Goal: Task Accomplishment & Management: Complete application form

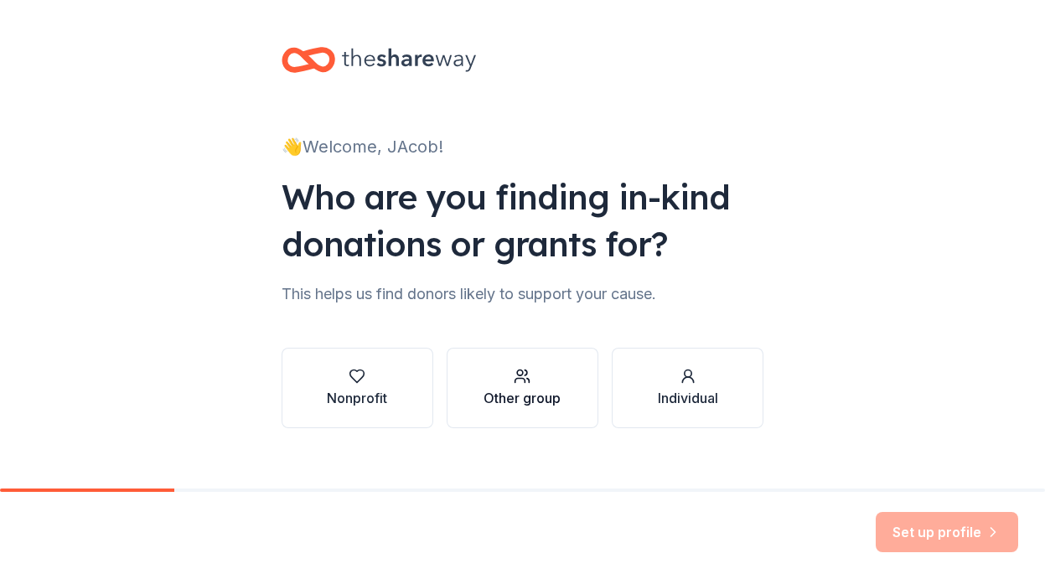
click at [484, 406] on div "Other group" at bounding box center [522, 398] width 77 height 20
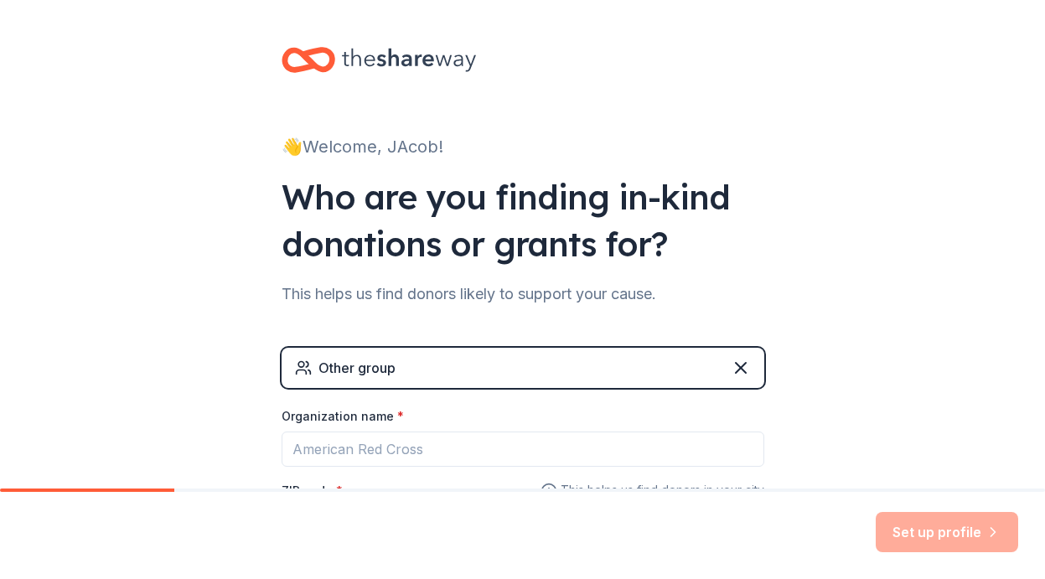
scroll to position [125, 0]
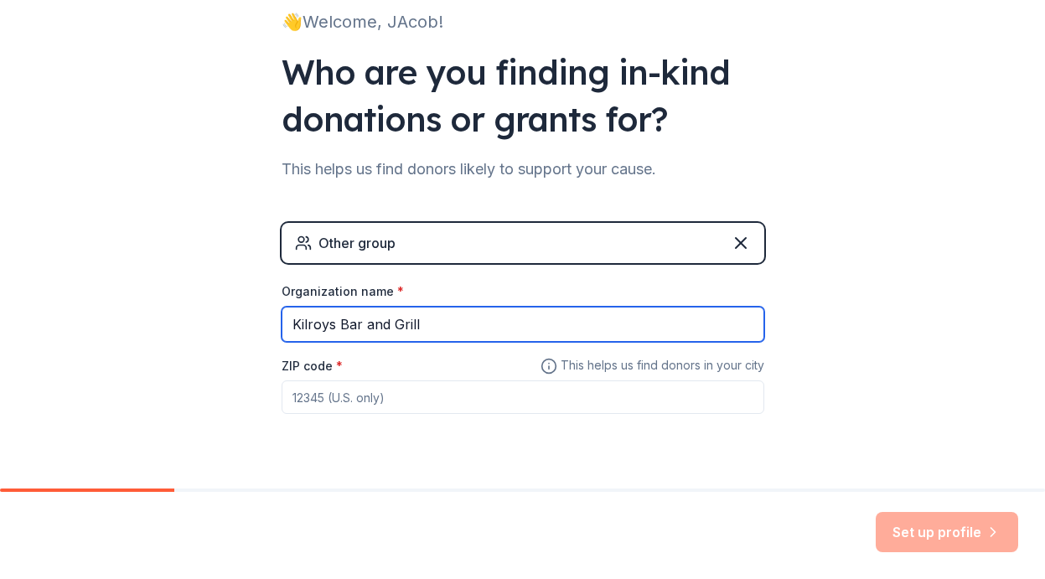
type input "Kilroys Bar and Grill"
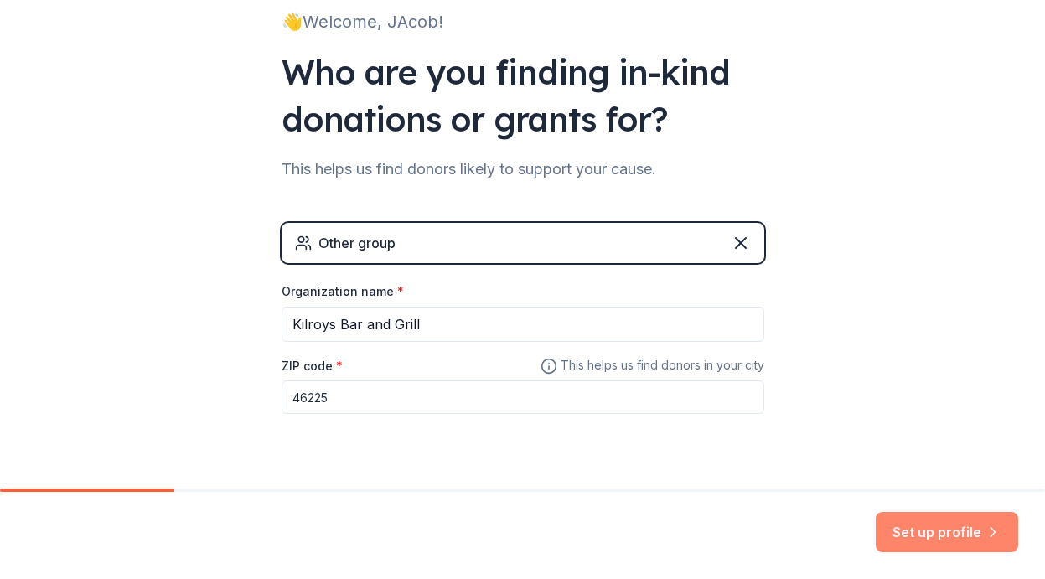
type input "46225"
click at [929, 528] on button "Set up profile" at bounding box center [947, 532] width 143 height 40
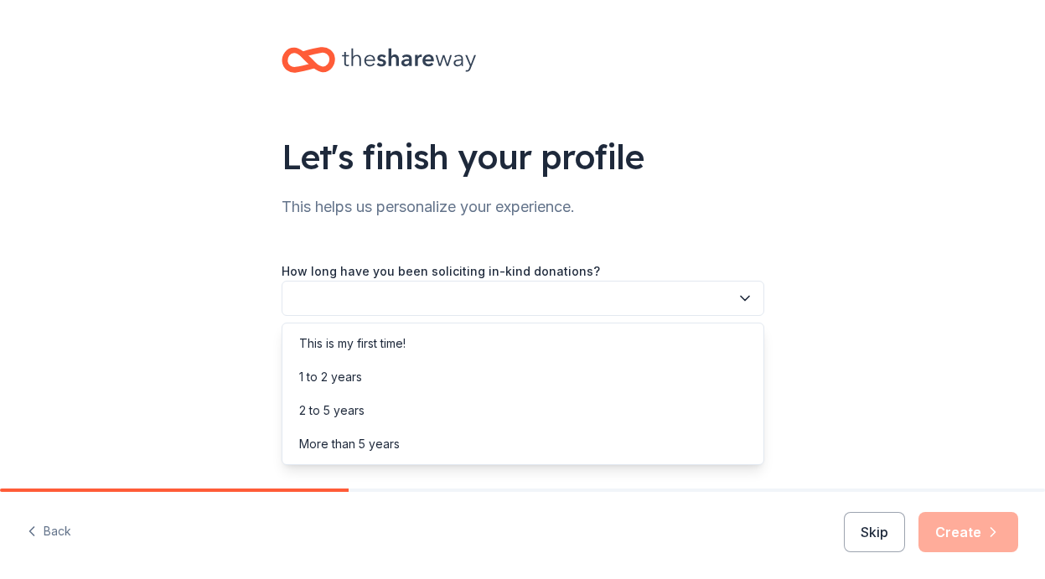
click at [464, 307] on button "button" at bounding box center [523, 298] width 483 height 35
click at [400, 337] on div "This is my first time!" at bounding box center [352, 344] width 106 height 20
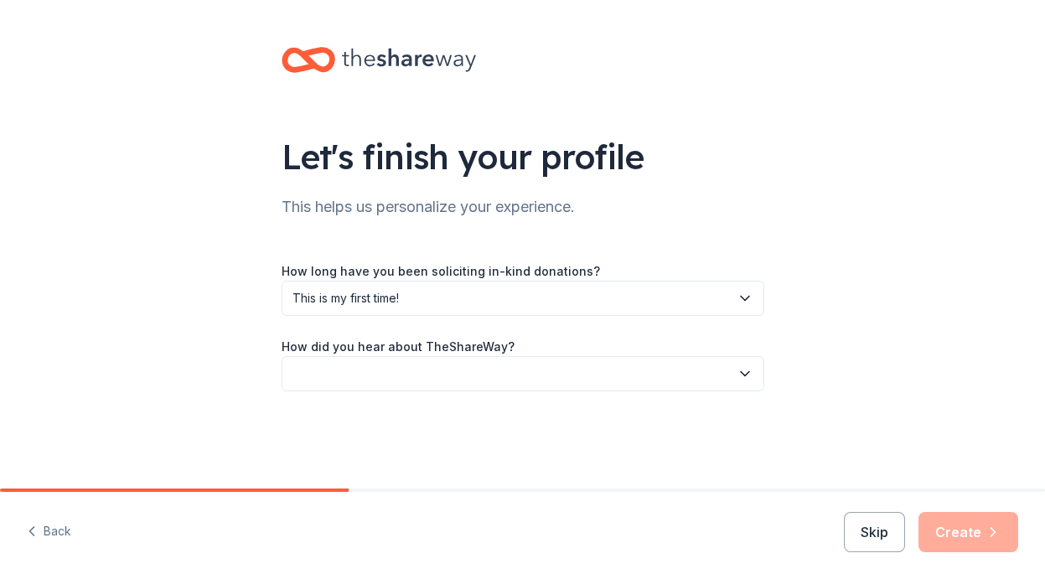
click at [430, 369] on button "button" at bounding box center [523, 373] width 483 height 35
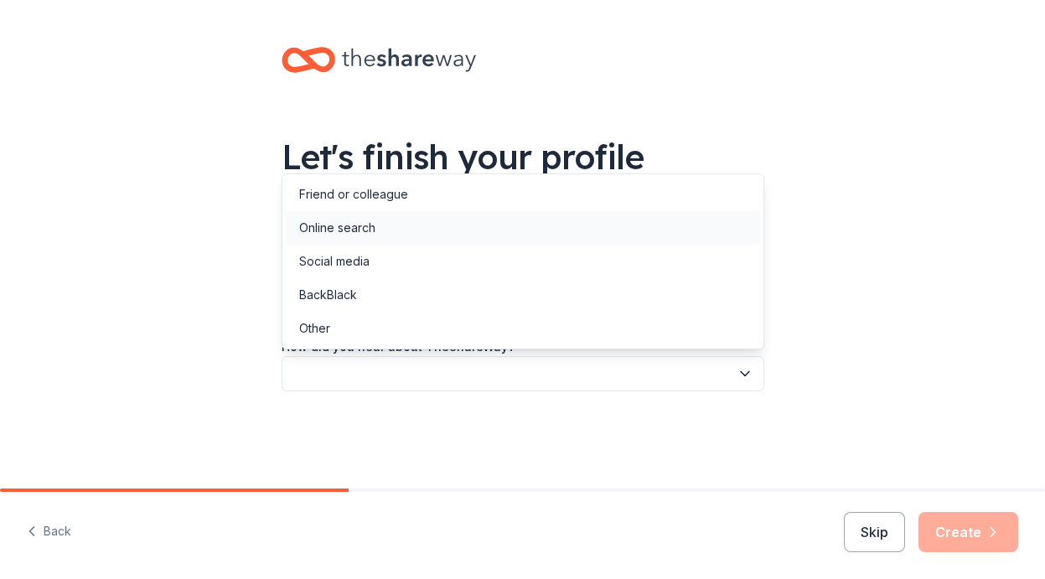
click at [350, 244] on div "Online search" at bounding box center [523, 228] width 475 height 34
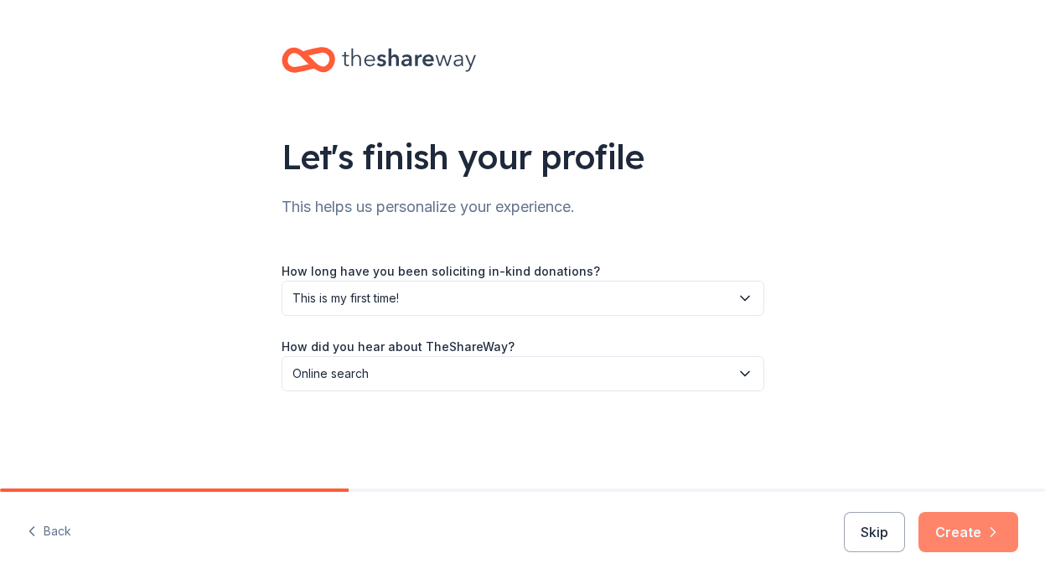
click at [969, 520] on button "Create" at bounding box center [969, 532] width 100 height 40
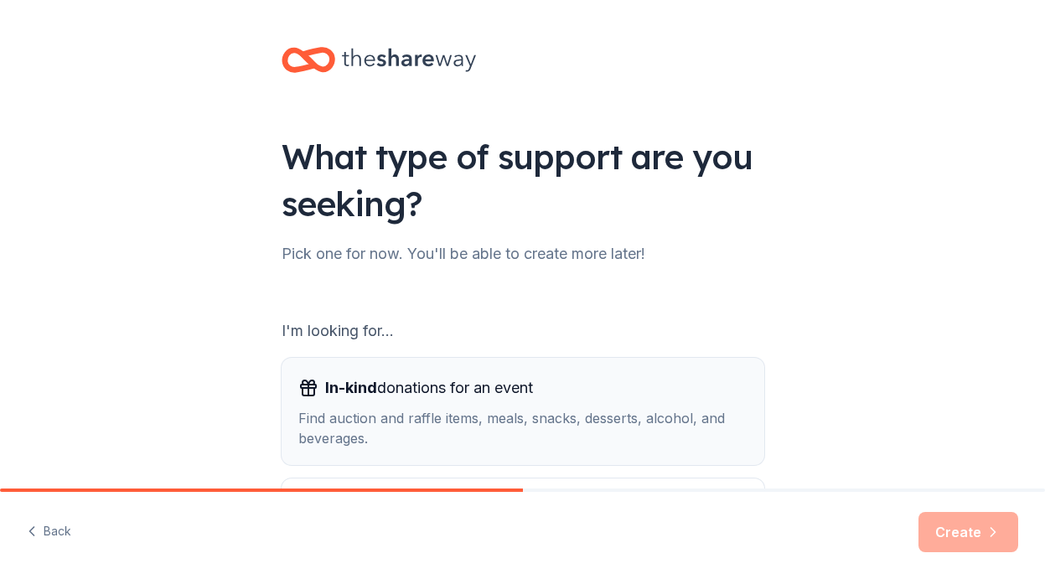
click at [417, 426] on div "Find auction and raffle items, meals, snacks, desserts, alcohol, and beverages." at bounding box center [522, 428] width 449 height 40
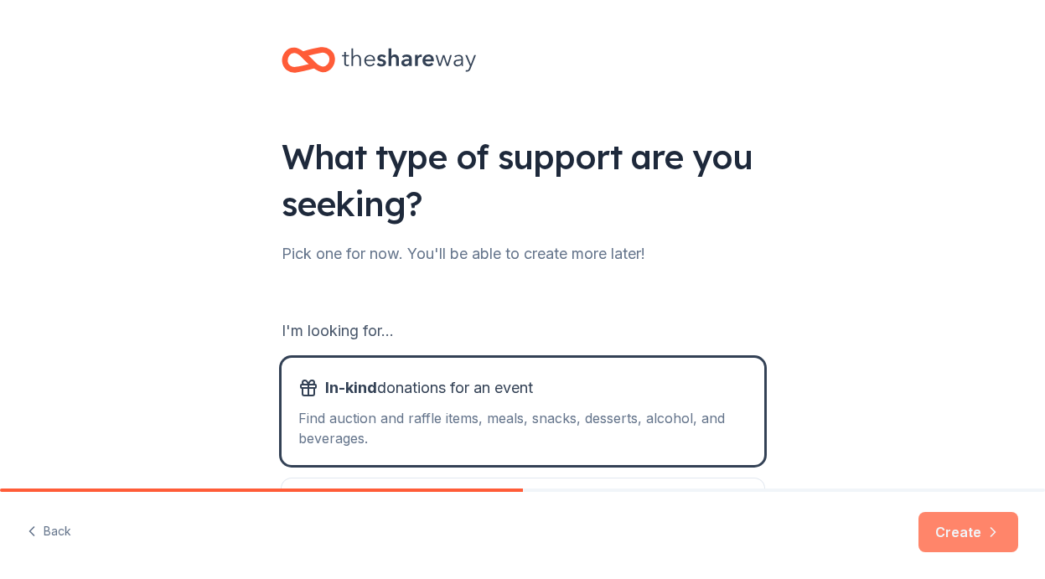
click at [948, 527] on button "Create" at bounding box center [969, 532] width 100 height 40
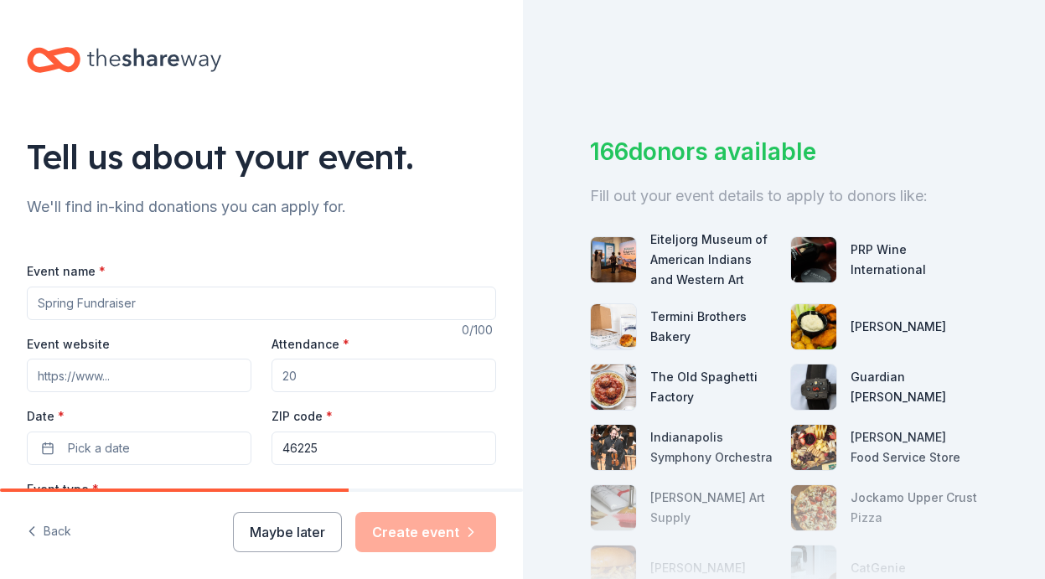
drag, startPoint x: 206, startPoint y: 310, endPoint x: 183, endPoint y: 288, distance: 32.6
click at [145, 300] on input "Event name *" at bounding box center [261, 304] width 469 height 34
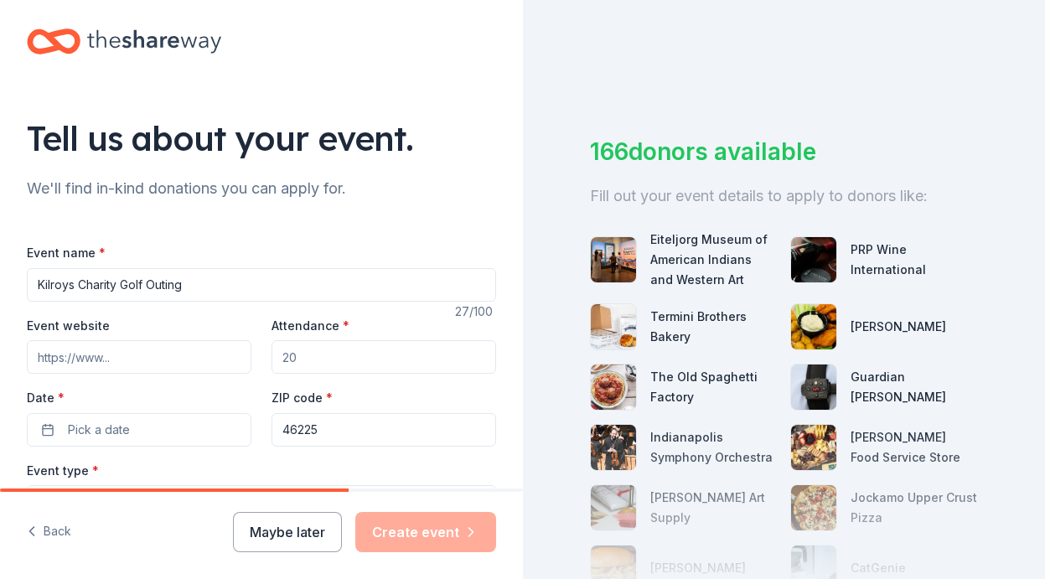
scroll to position [43, 0]
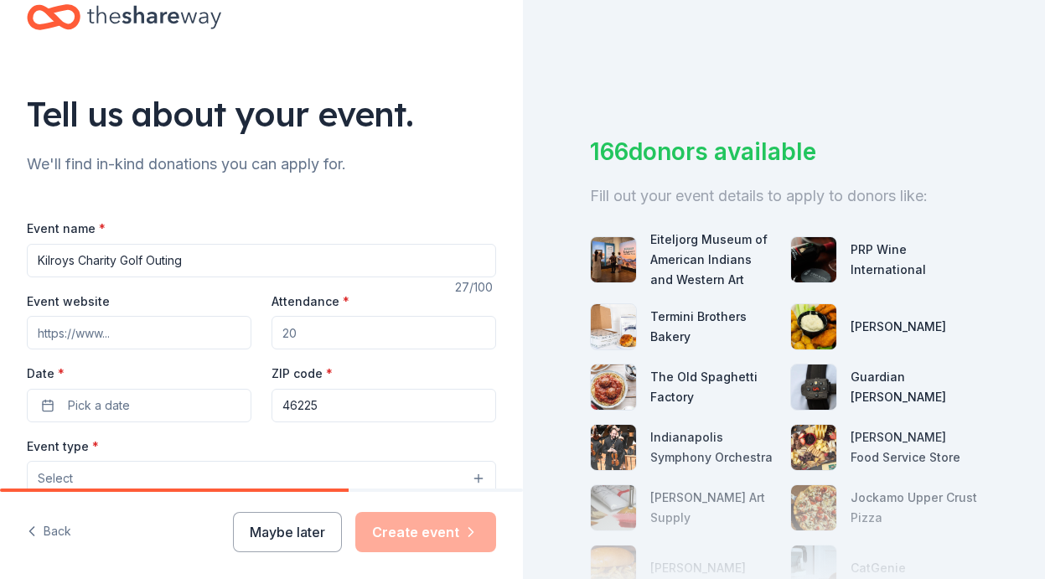
type input "Kilroys Charity Golf Outing"
click at [338, 321] on input "Attendance *" at bounding box center [384, 333] width 225 height 34
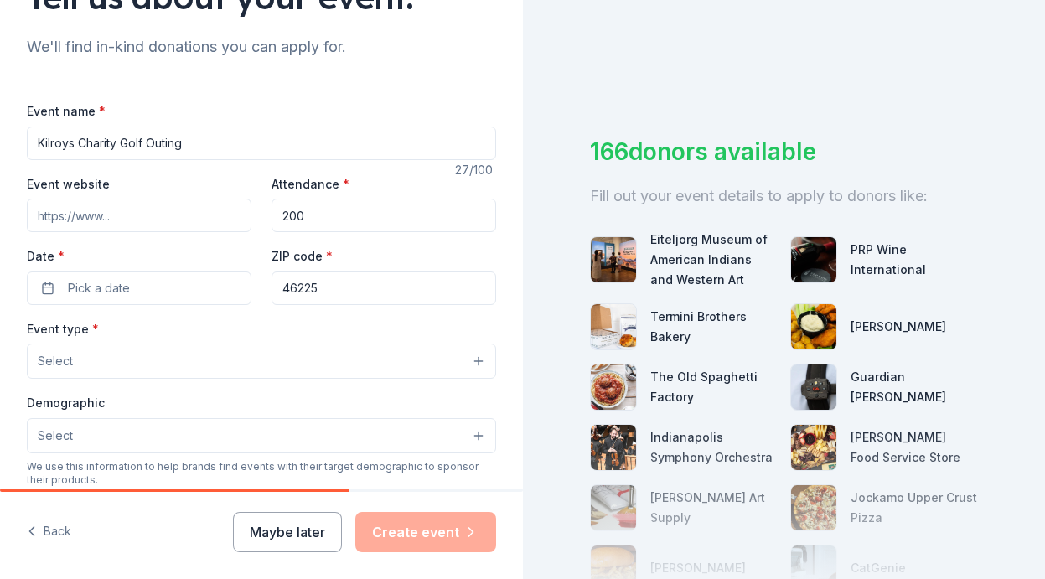
scroll to position [246, 0]
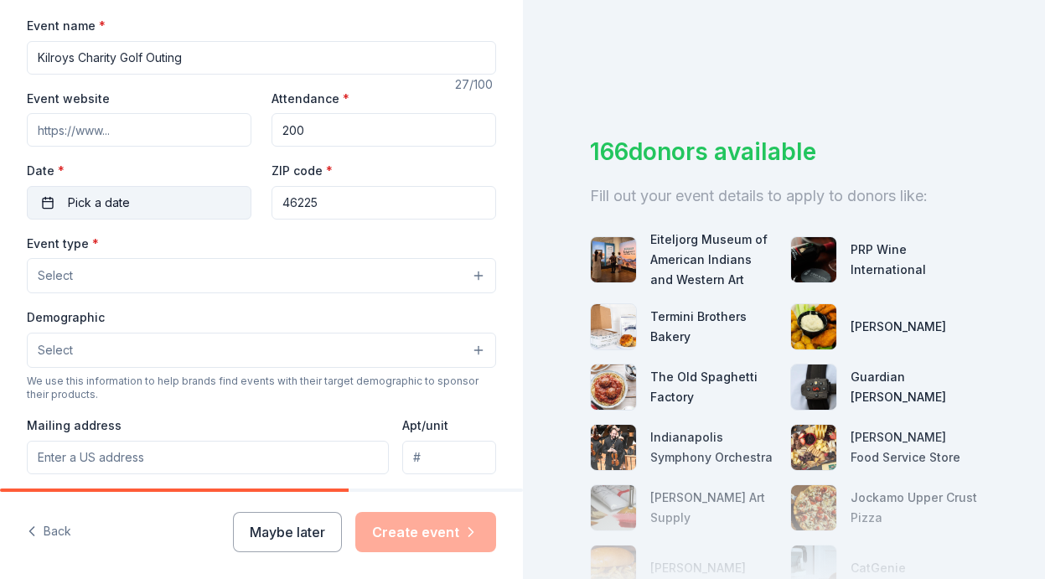
type input "200"
click at [184, 199] on button "Pick a date" at bounding box center [139, 203] width 225 height 34
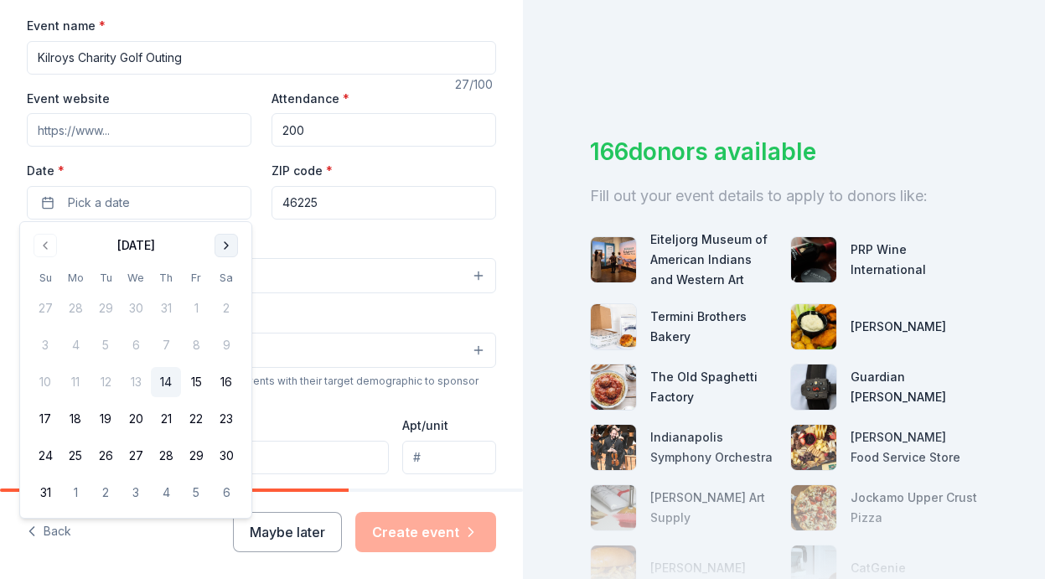
click at [224, 243] on button "Go to next month" at bounding box center [226, 245] width 23 height 23
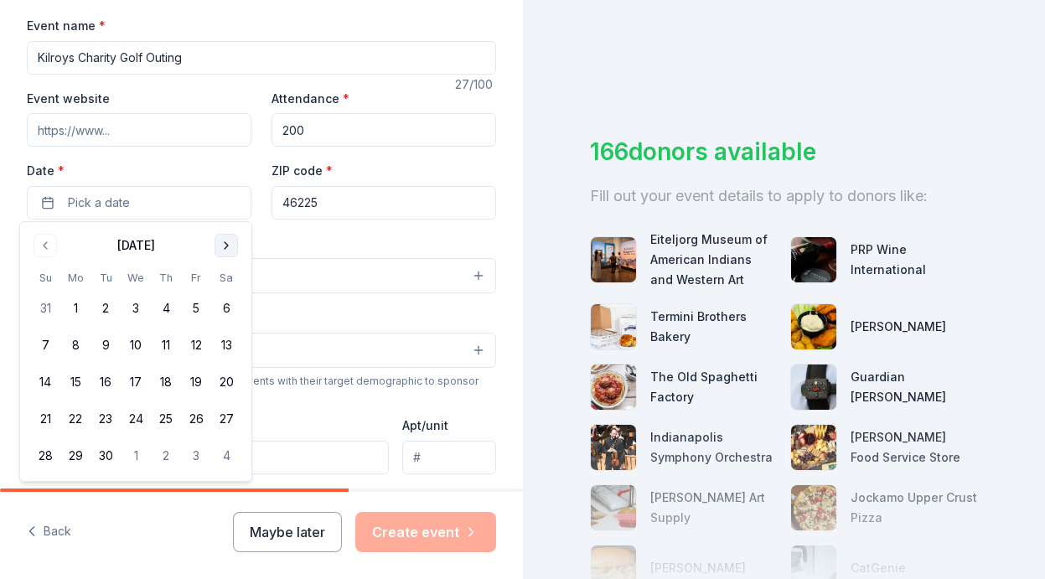
click at [224, 243] on button "Go to next month" at bounding box center [226, 245] width 23 height 23
click at [101, 379] on button "14" at bounding box center [106, 382] width 30 height 30
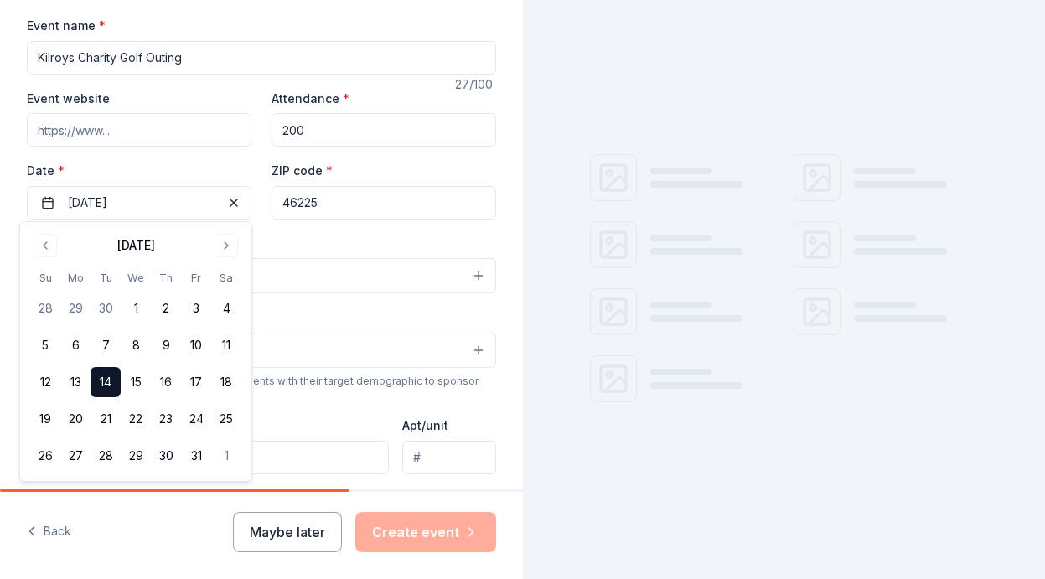
click at [284, 236] on div "Event type * Select" at bounding box center [261, 263] width 469 height 61
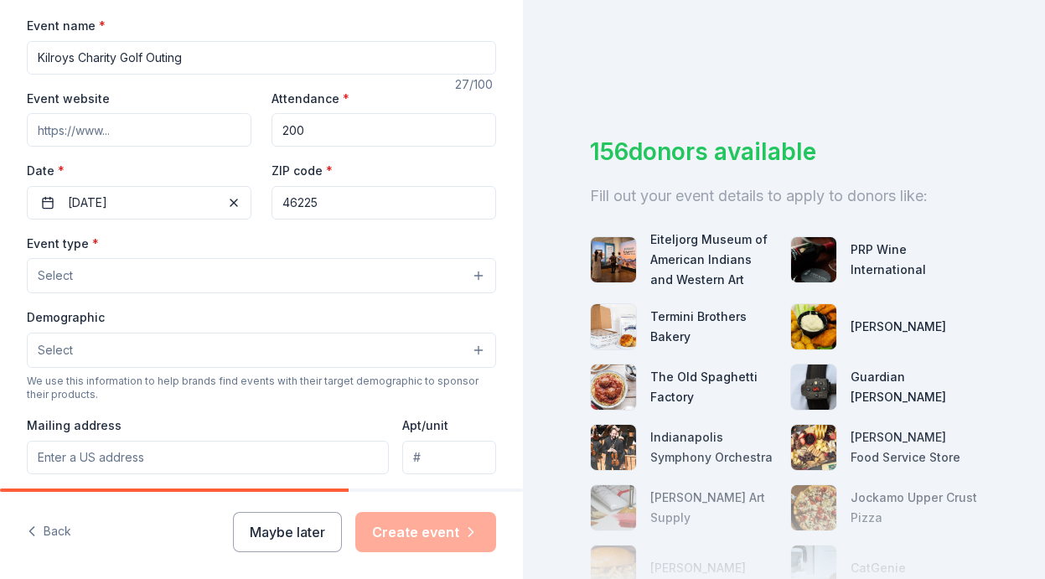
click at [143, 281] on button "Select" at bounding box center [261, 275] width 469 height 35
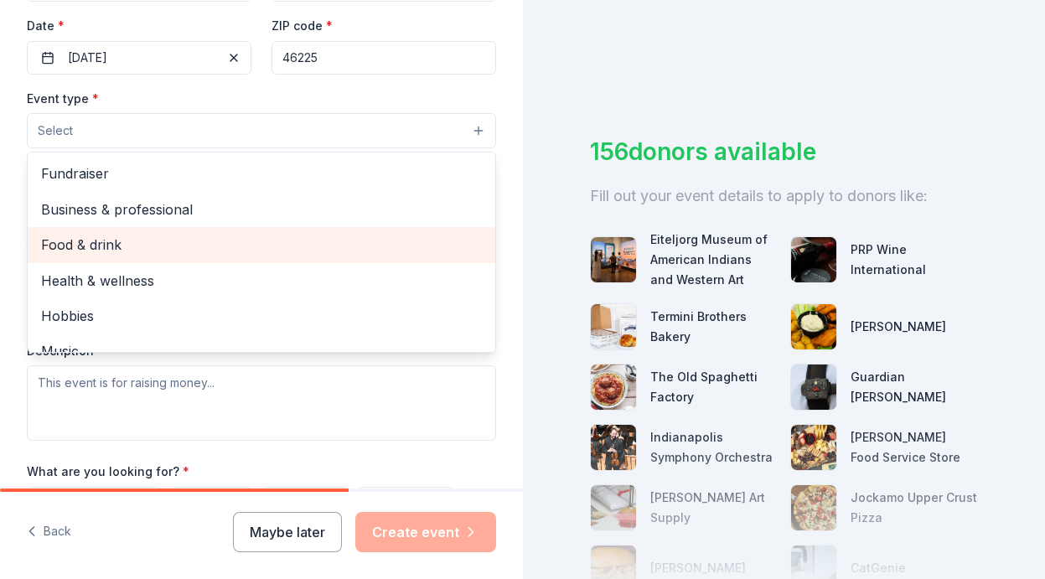
scroll to position [367, 0]
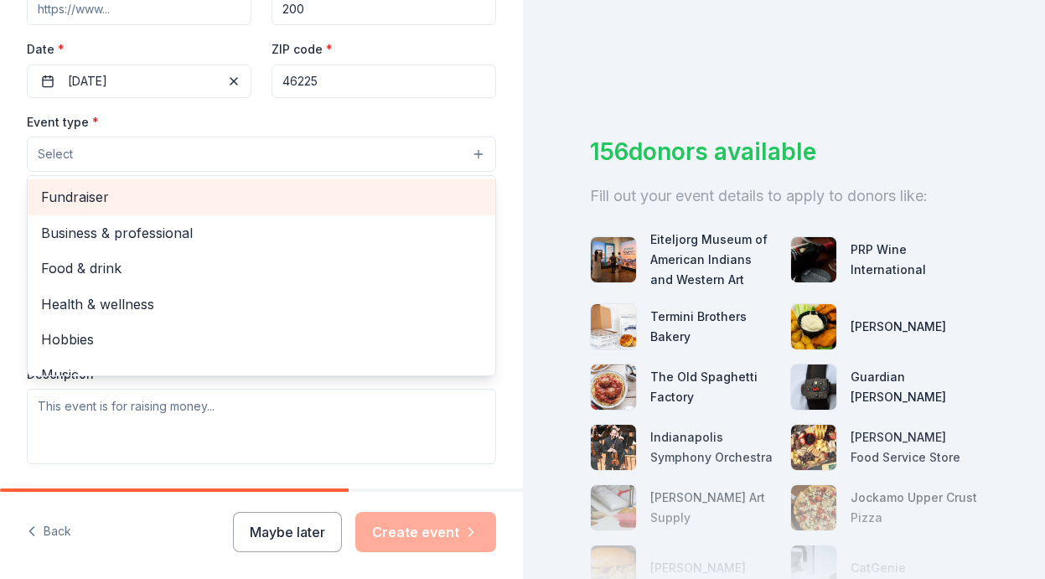
click at [175, 205] on span "Fundraiser" at bounding box center [261, 197] width 441 height 22
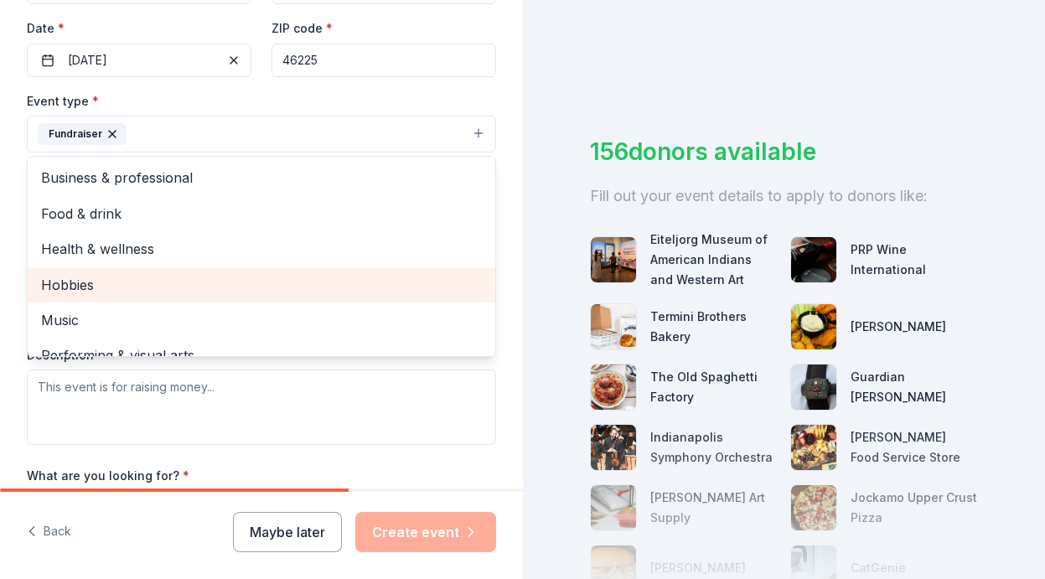
scroll to position [292, 0]
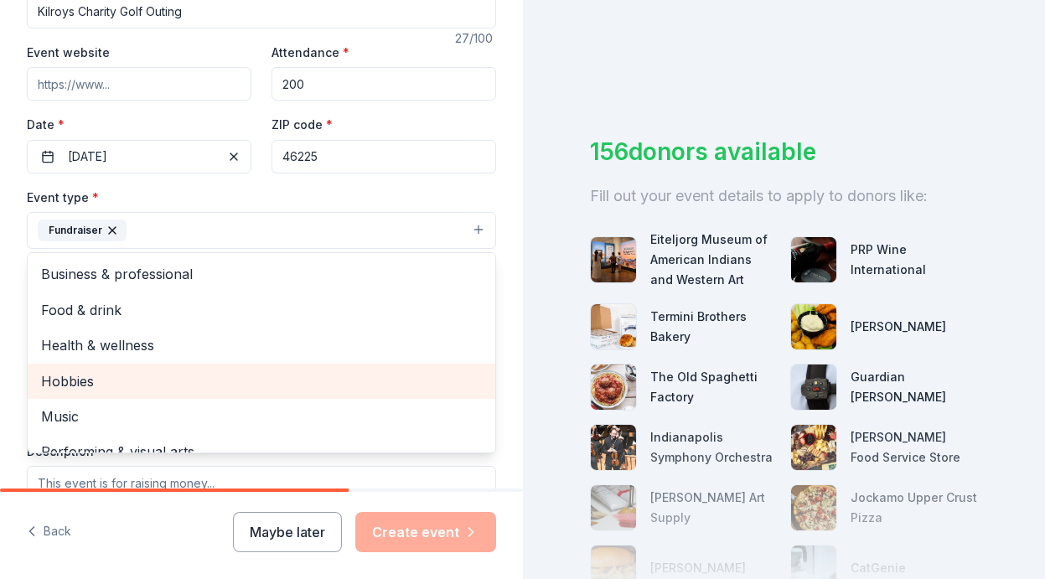
click at [86, 371] on span "Hobbies" at bounding box center [261, 382] width 441 height 22
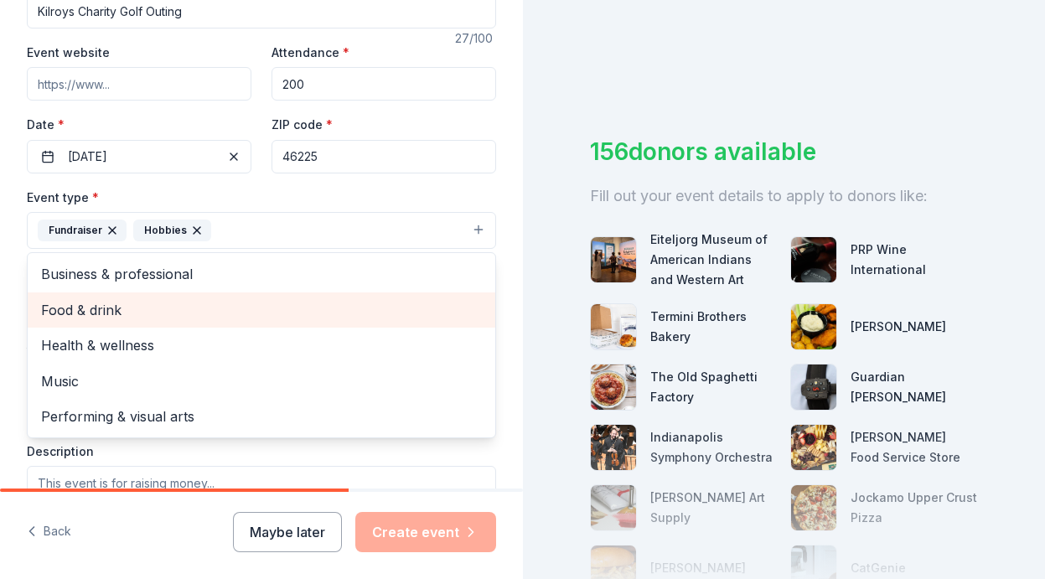
click at [102, 311] on span "Food & drink" at bounding box center [261, 310] width 441 height 22
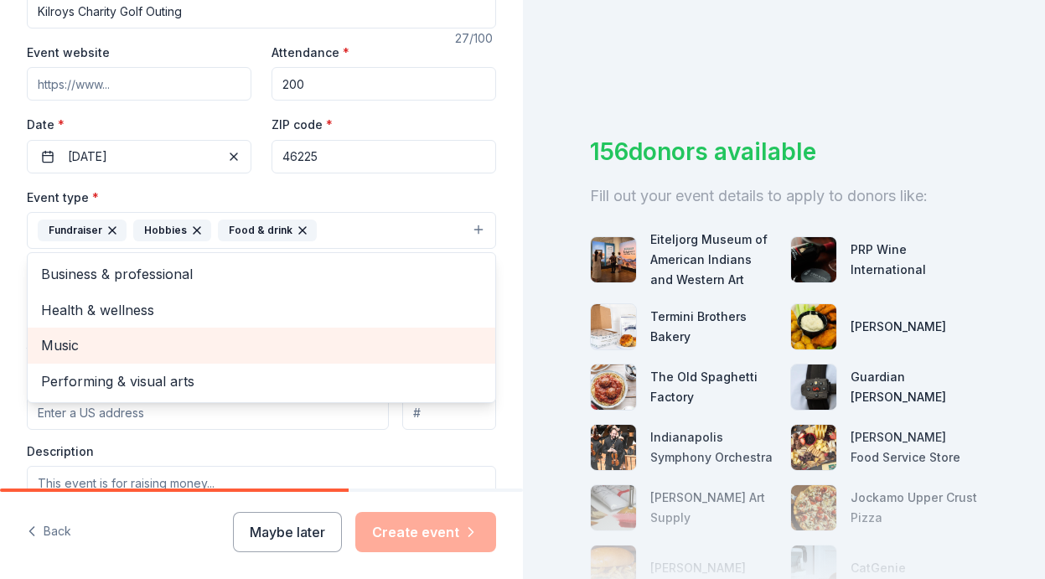
click at [66, 345] on span "Music" at bounding box center [261, 346] width 441 height 22
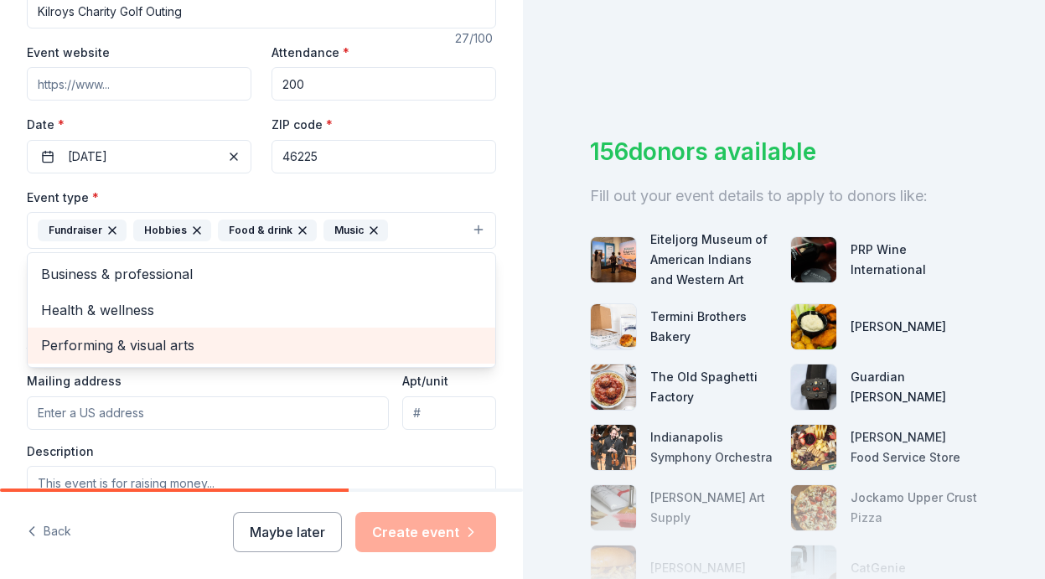
click at [75, 349] on span "Performing & visual arts" at bounding box center [261, 346] width 441 height 22
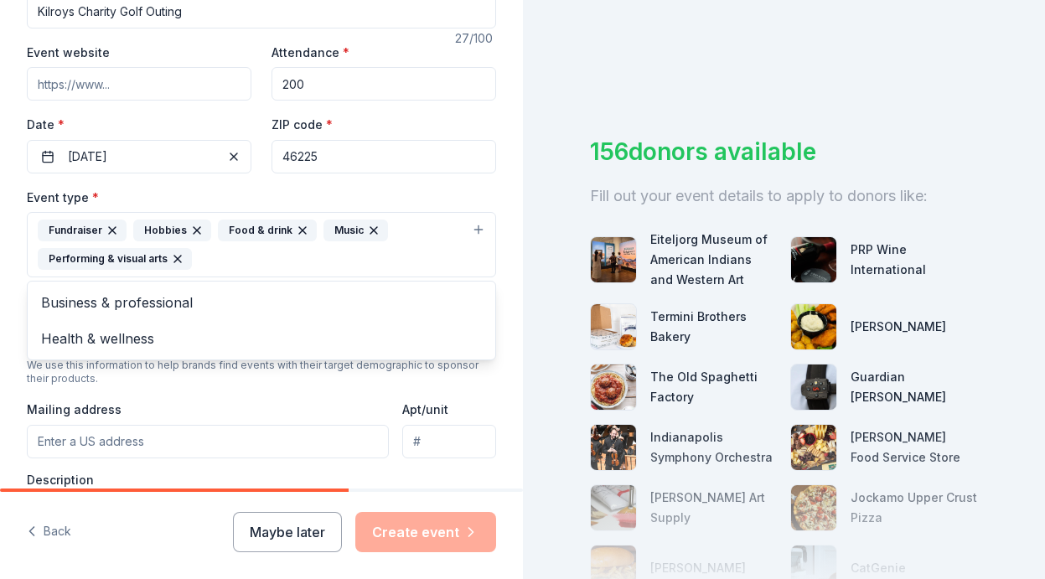
click at [295, 190] on div "Event type * Fundraiser Hobbies Food & drink Music Performing & visual arts Bus…" at bounding box center [261, 232] width 469 height 91
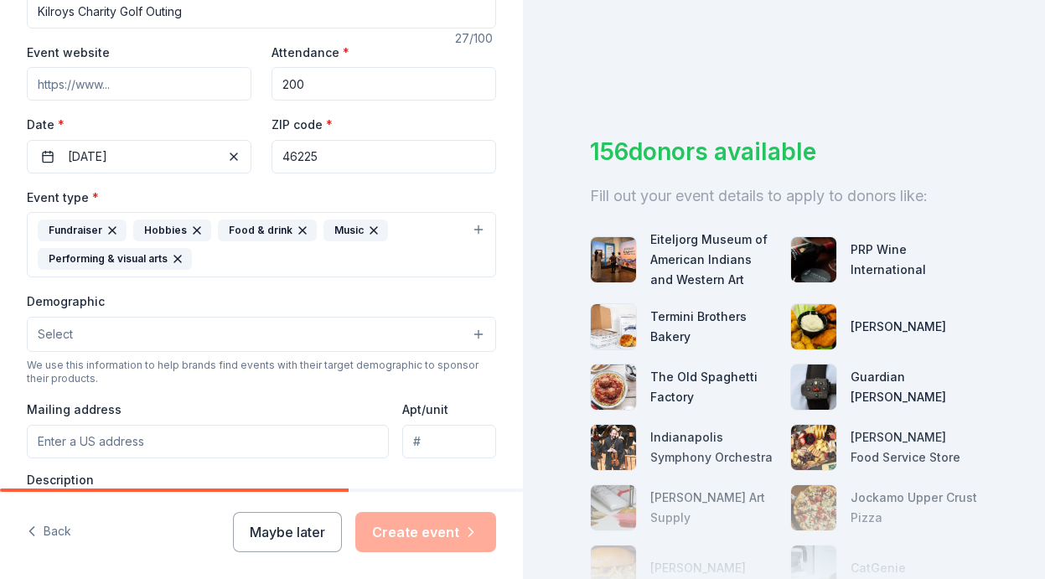
click at [158, 332] on button "Select" at bounding box center [261, 334] width 469 height 35
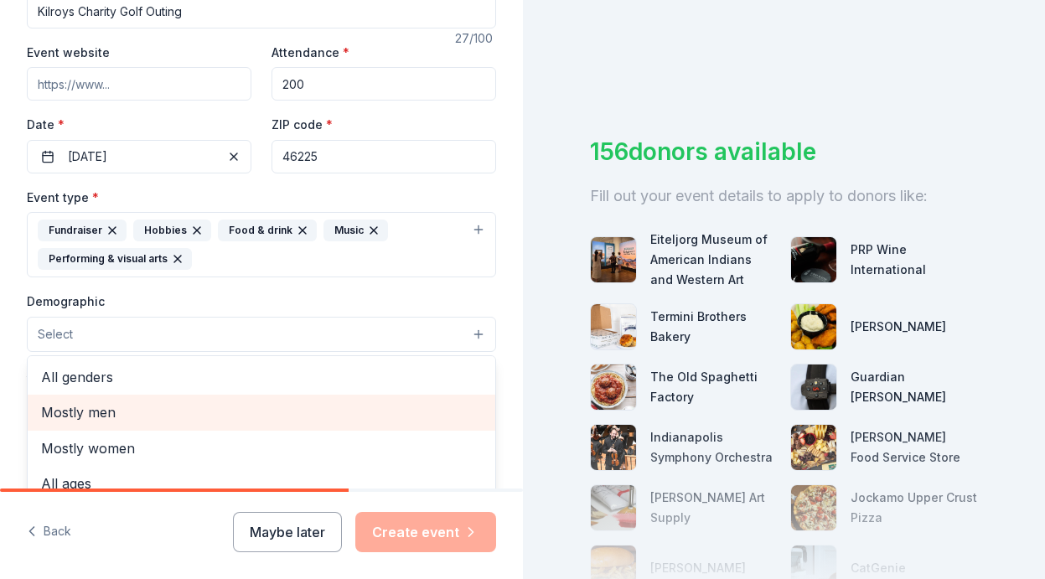
click at [165, 410] on span "Mostly men" at bounding box center [261, 413] width 441 height 22
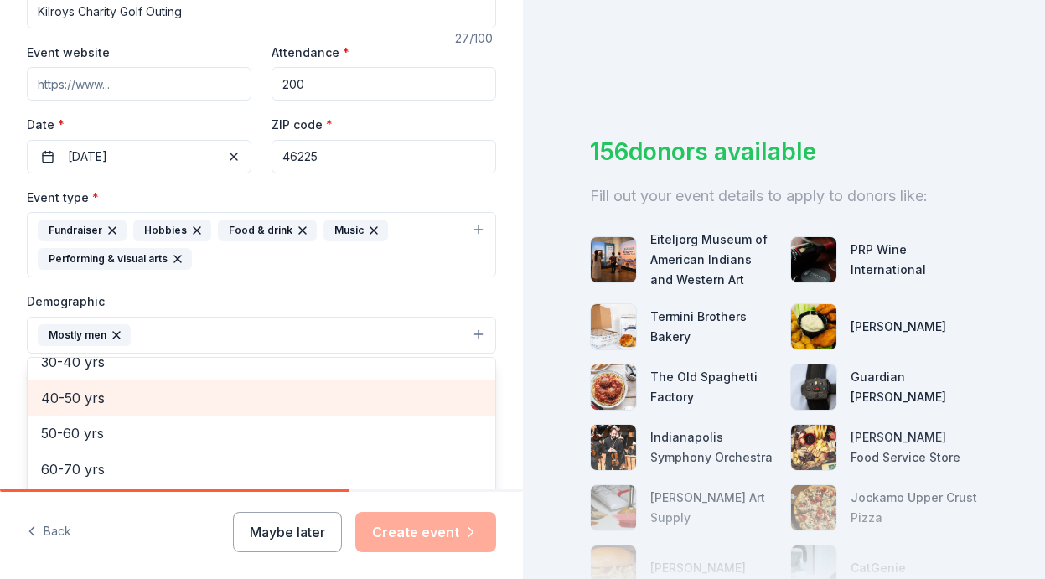
scroll to position [566, 0]
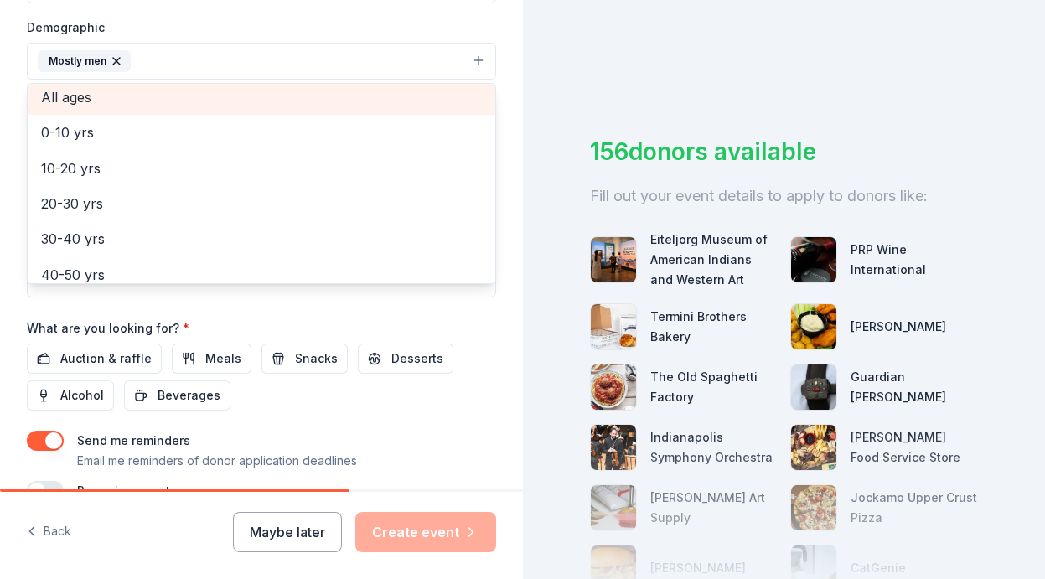
click at [91, 94] on span "All ages" at bounding box center [261, 97] width 441 height 22
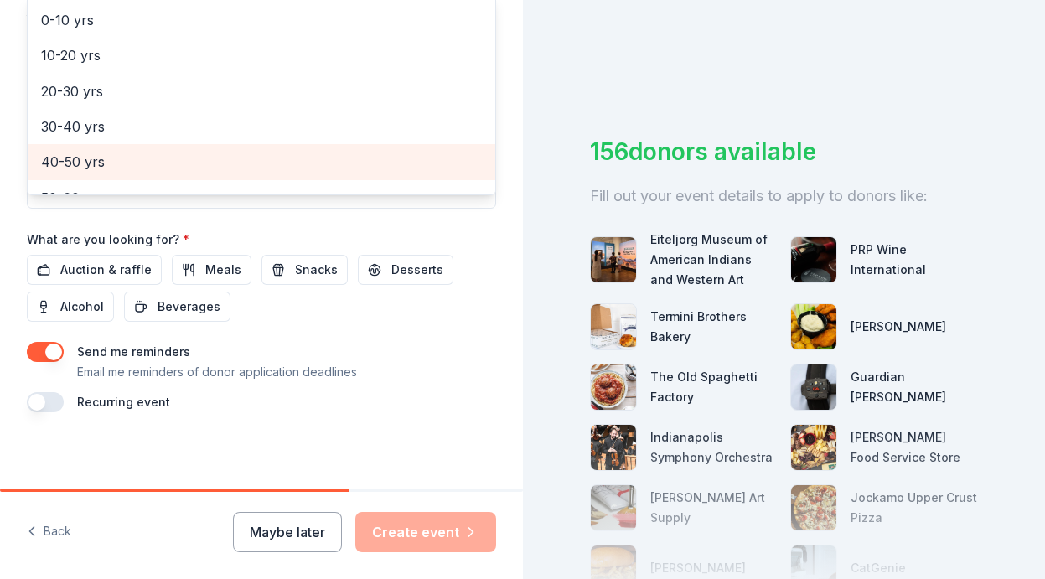
scroll to position [239, 0]
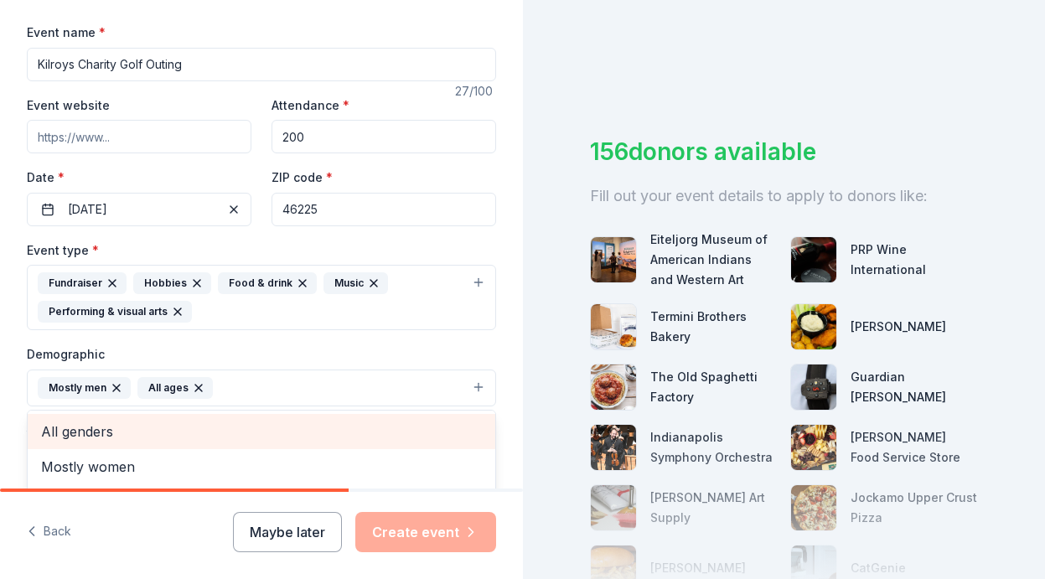
click at [89, 430] on span "All genders" at bounding box center [261, 432] width 441 height 22
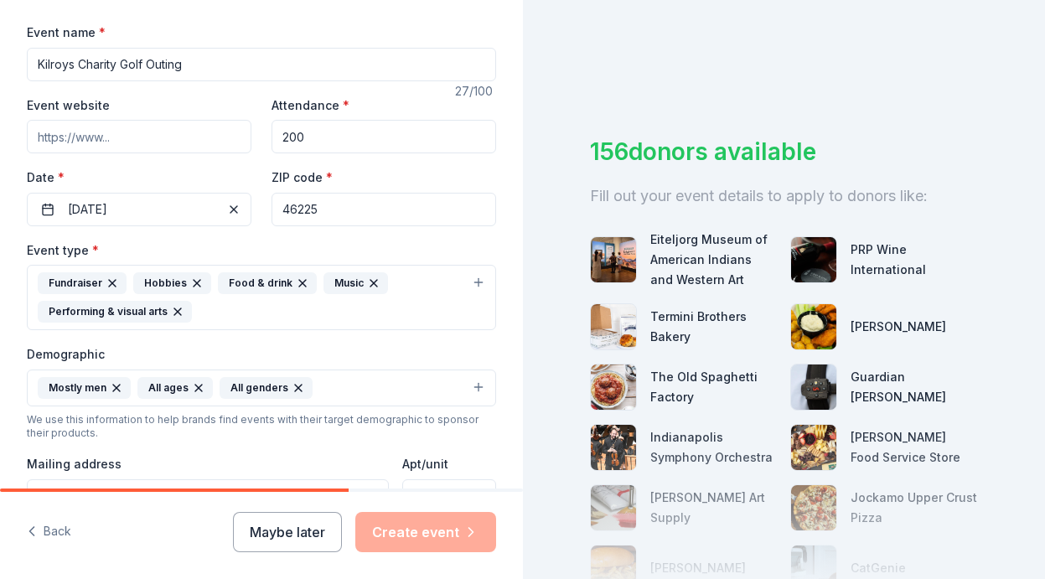
click at [197, 386] on icon "button" at bounding box center [198, 387] width 13 height 13
click at [219, 381] on icon "button" at bounding box center [216, 387] width 13 height 13
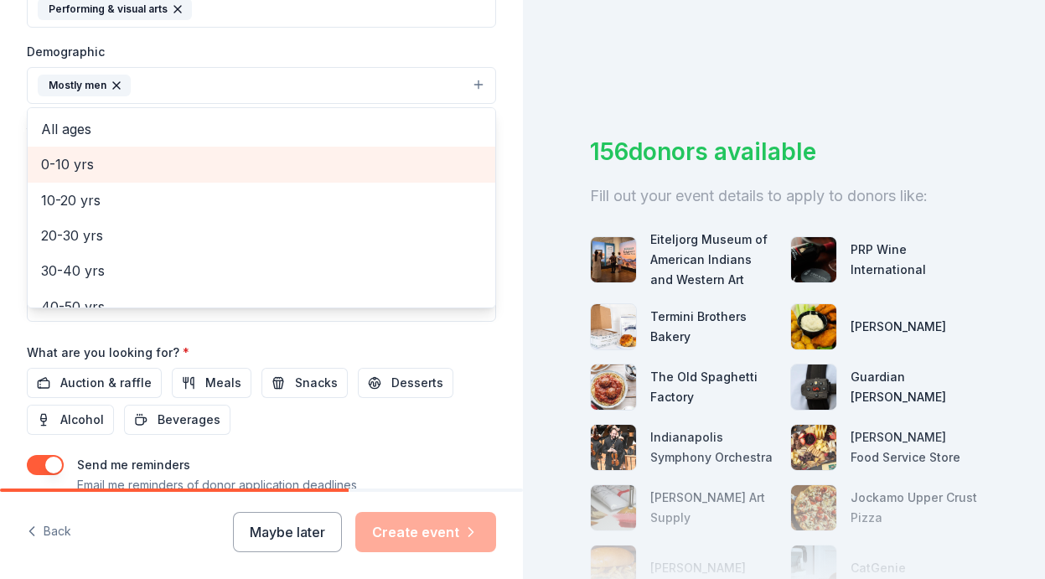
scroll to position [0, 0]
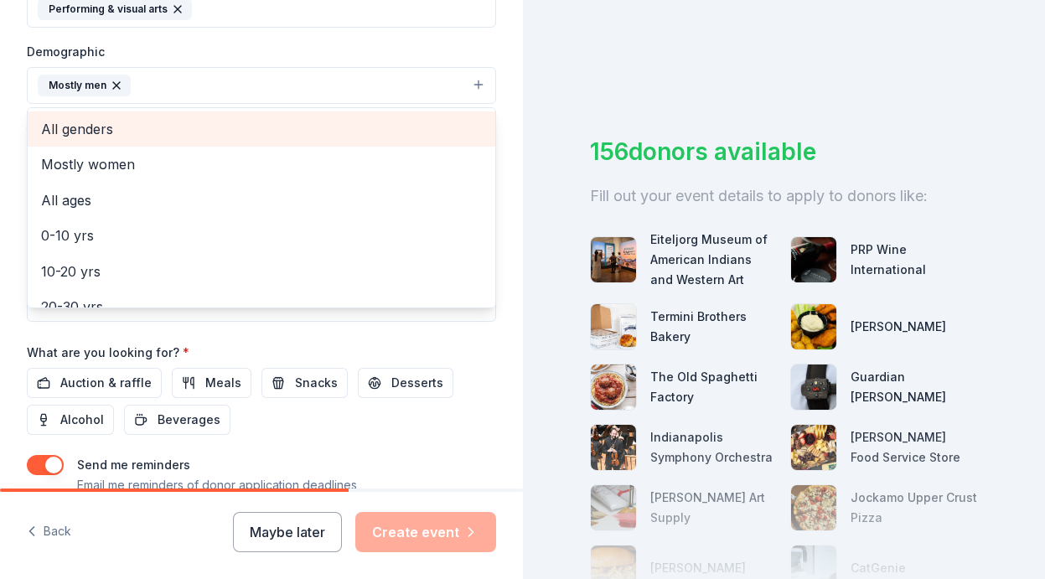
click at [102, 138] on div "All genders" at bounding box center [262, 129] width 468 height 35
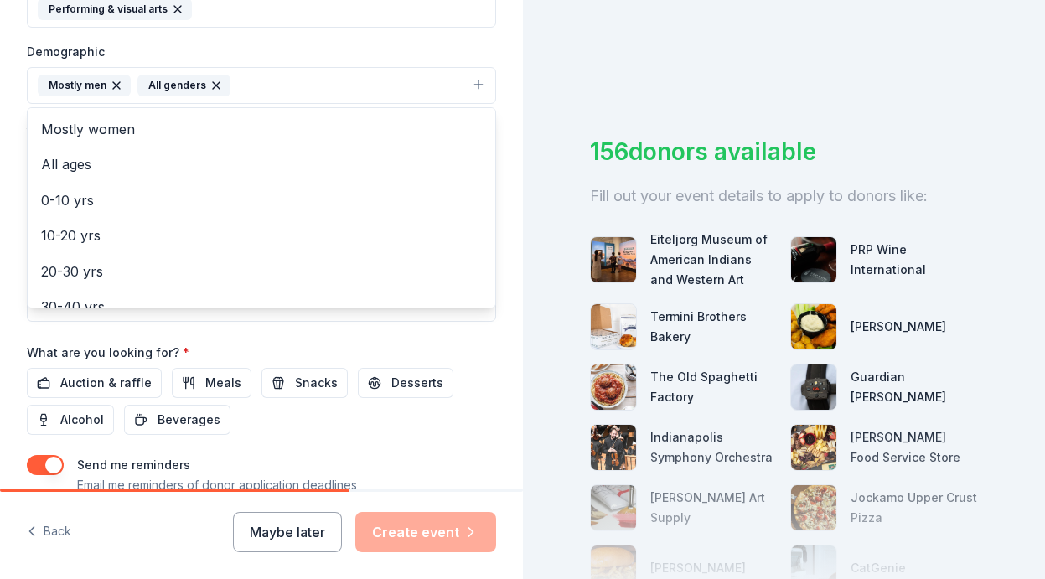
click at [119, 85] on icon "button" at bounding box center [116, 85] width 13 height 13
click at [185, 75] on button "All genders" at bounding box center [261, 85] width 469 height 37
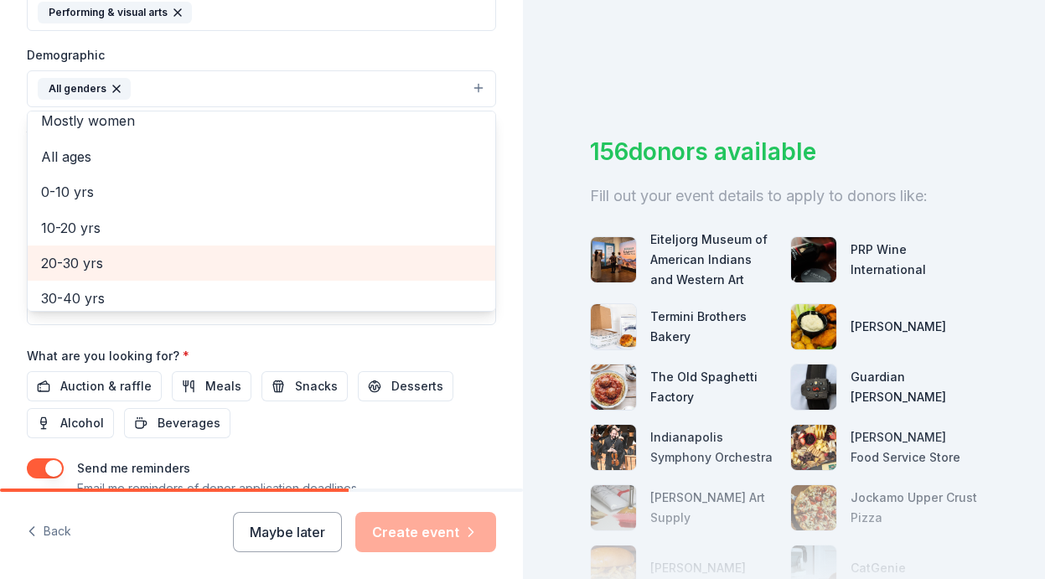
scroll to position [50, 0]
click at [110, 259] on span "20-30 yrs" at bounding box center [261, 260] width 441 height 22
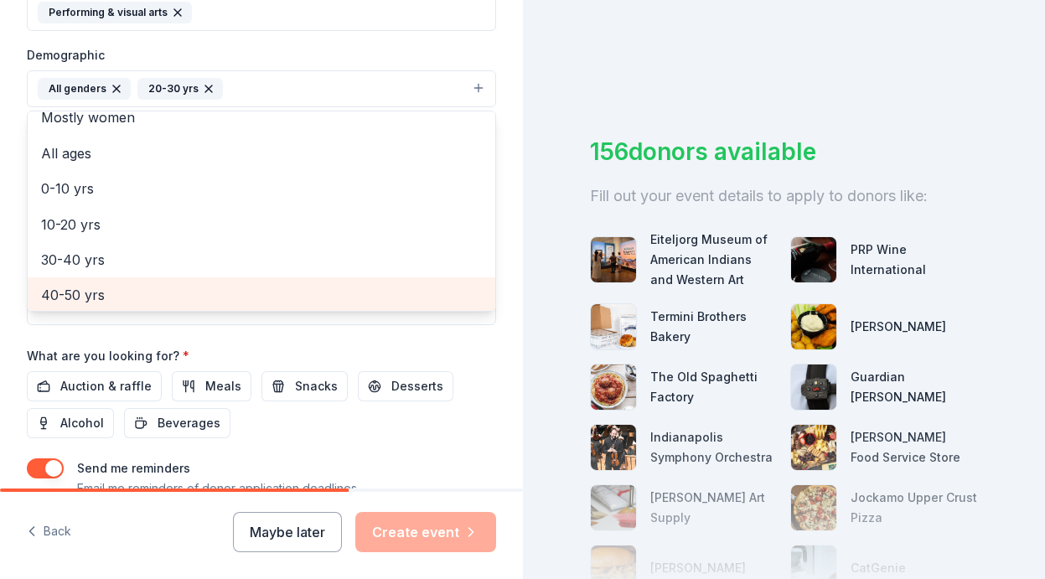
click at [96, 284] on span "40-50 yrs" at bounding box center [261, 295] width 441 height 22
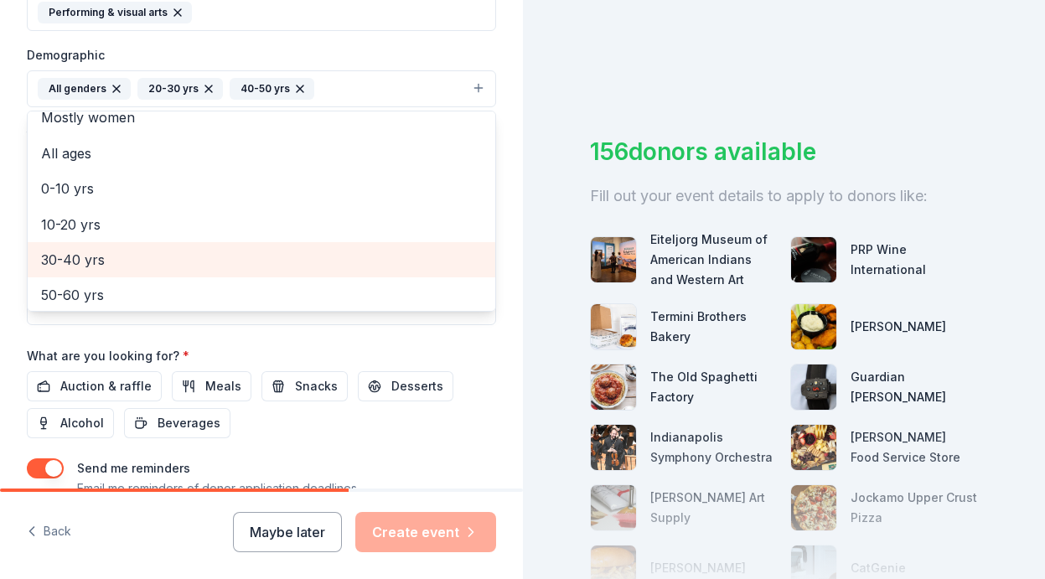
click at [97, 260] on span "30-40 yrs" at bounding box center [261, 260] width 441 height 22
click at [96, 270] on div "50-60 yrs" at bounding box center [262, 259] width 468 height 35
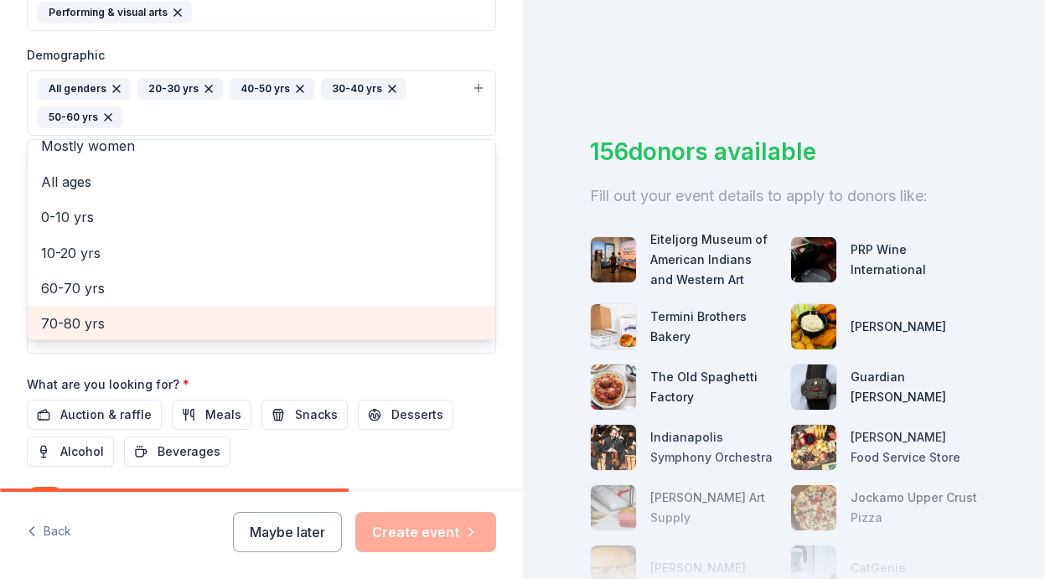
click at [87, 324] on span "70-80 yrs" at bounding box center [261, 324] width 441 height 22
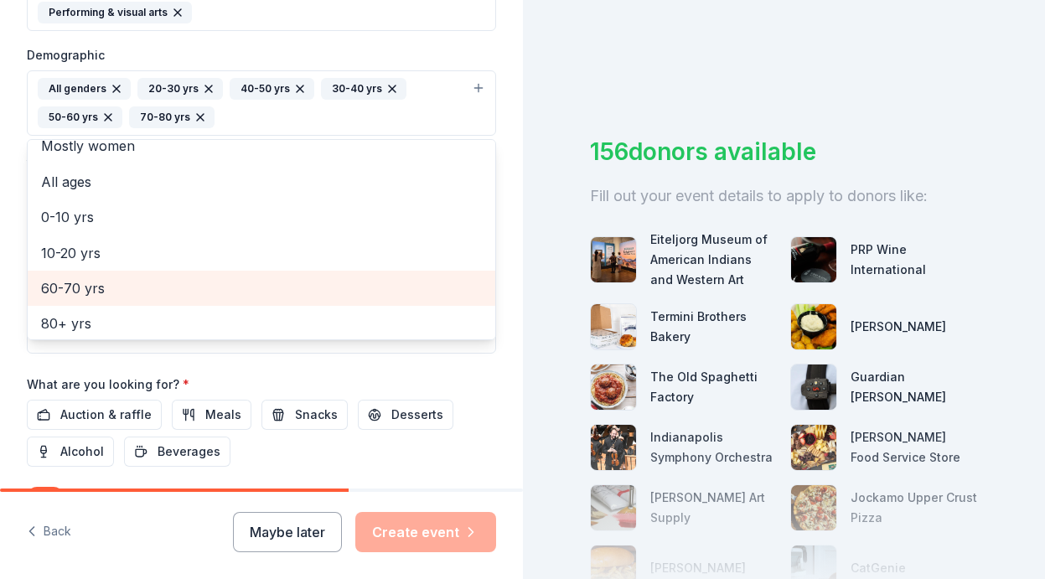
click at [101, 293] on span "60-70 yrs" at bounding box center [261, 289] width 441 height 22
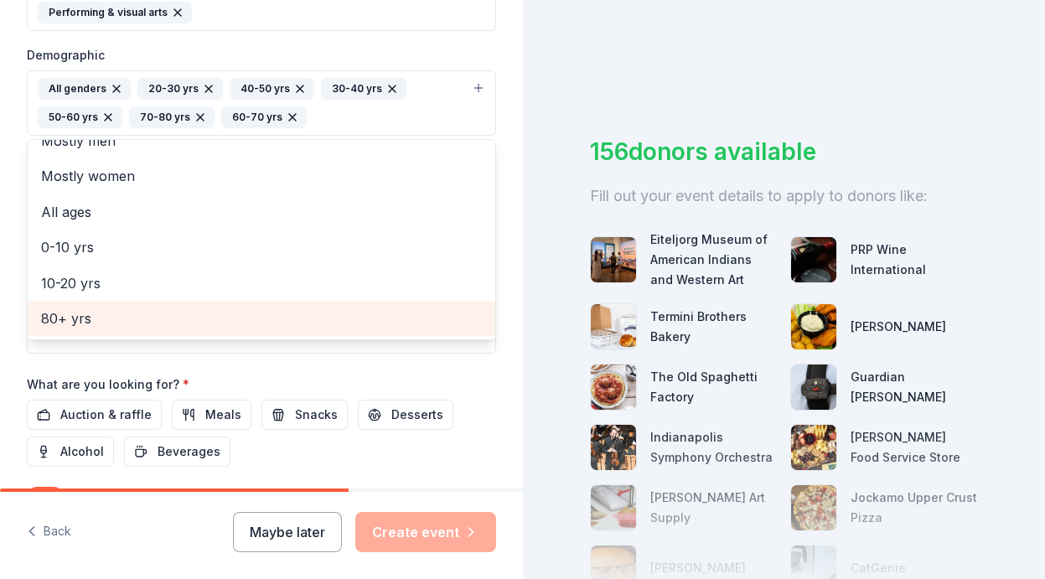
scroll to position [0, 0]
click at [90, 310] on span "80+ yrs" at bounding box center [261, 320] width 441 height 22
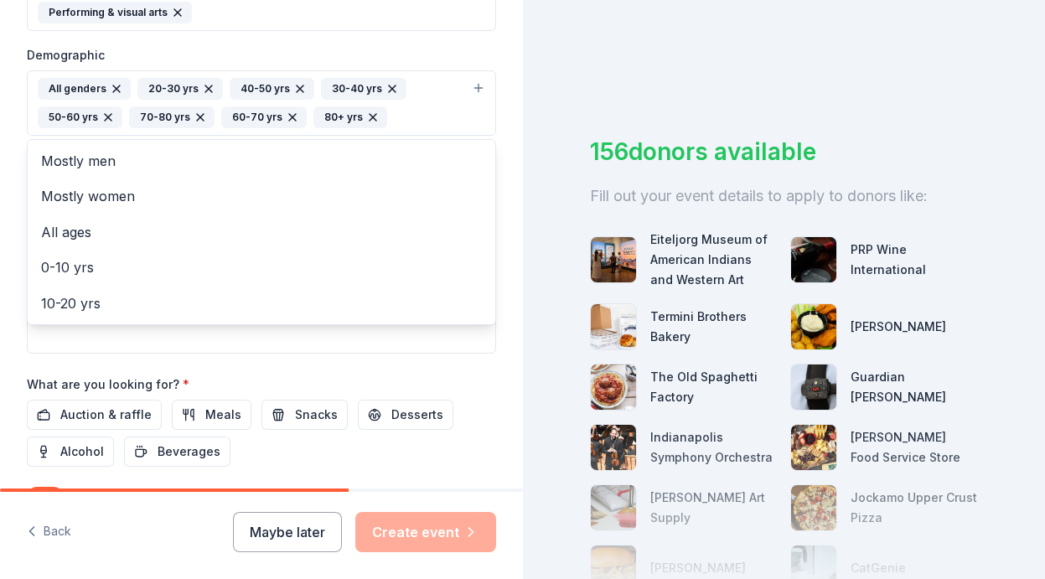
click at [424, 371] on div "Event name * Kilroys Charity Golf Outing 27 /100 Event website Attendance * 200…" at bounding box center [261, 139] width 469 height 835
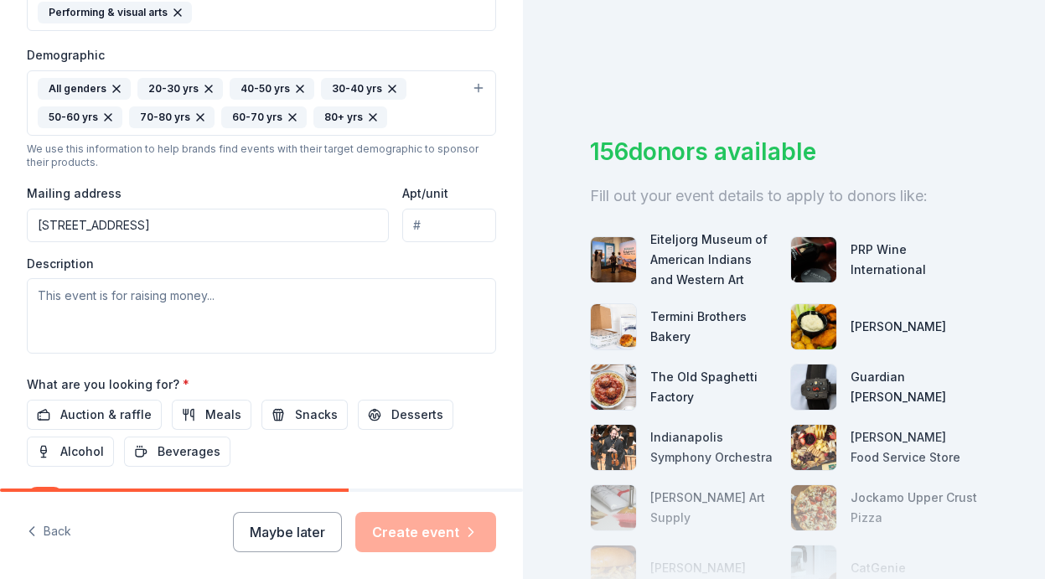
type input "201 South Meridian Street, Indianapolis, IN, 46225"
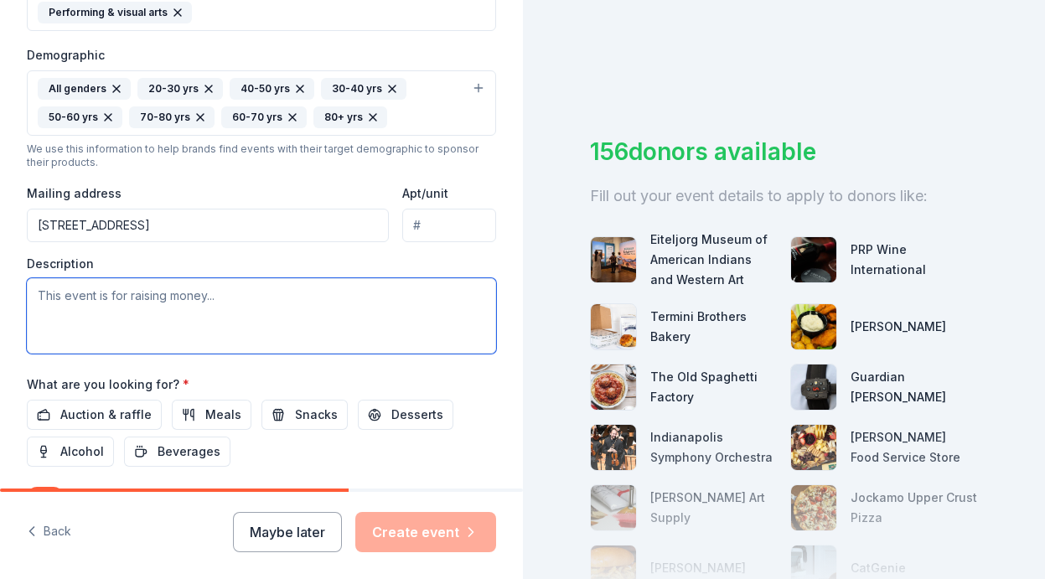
click at [153, 305] on textarea at bounding box center [261, 315] width 469 height 75
paste textarea "Hello [First Name], We’re gearing up for Kilroy’s Annual Swing Fore a Cause at …"
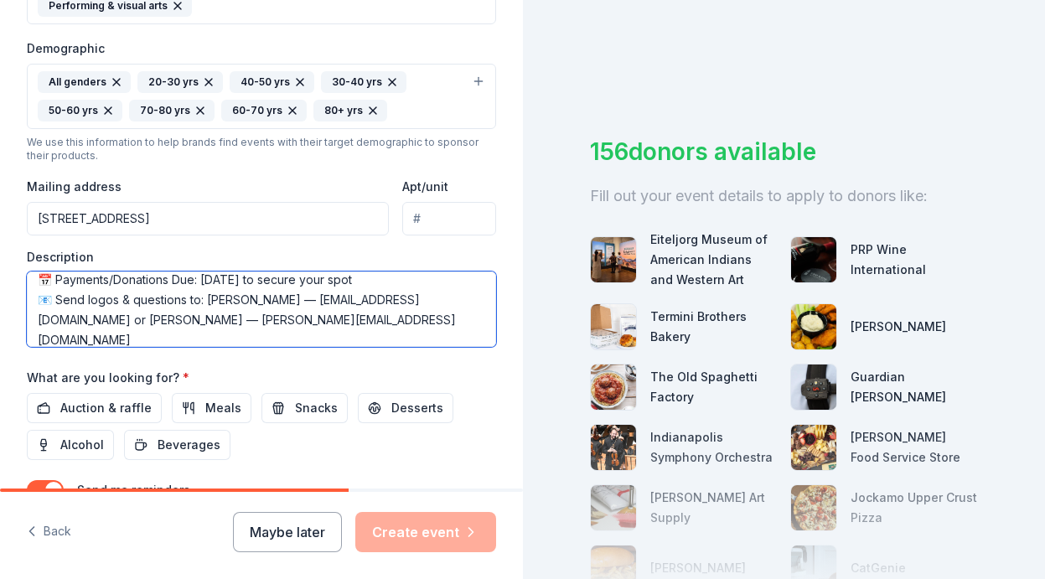
scroll to position [127, 0]
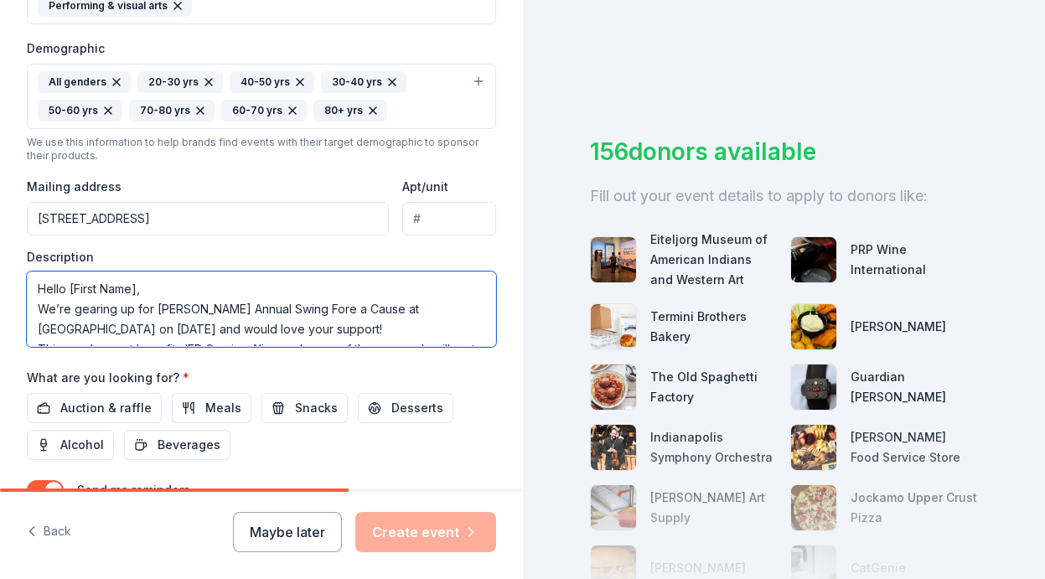
drag, startPoint x: 164, startPoint y: 291, endPoint x: -6, endPoint y: 293, distance: 170.2
click at [0, 293] on html "Tell us about your event. We'll find in-kind donations you can apply for. Event…" at bounding box center [522, 289] width 1045 height 579
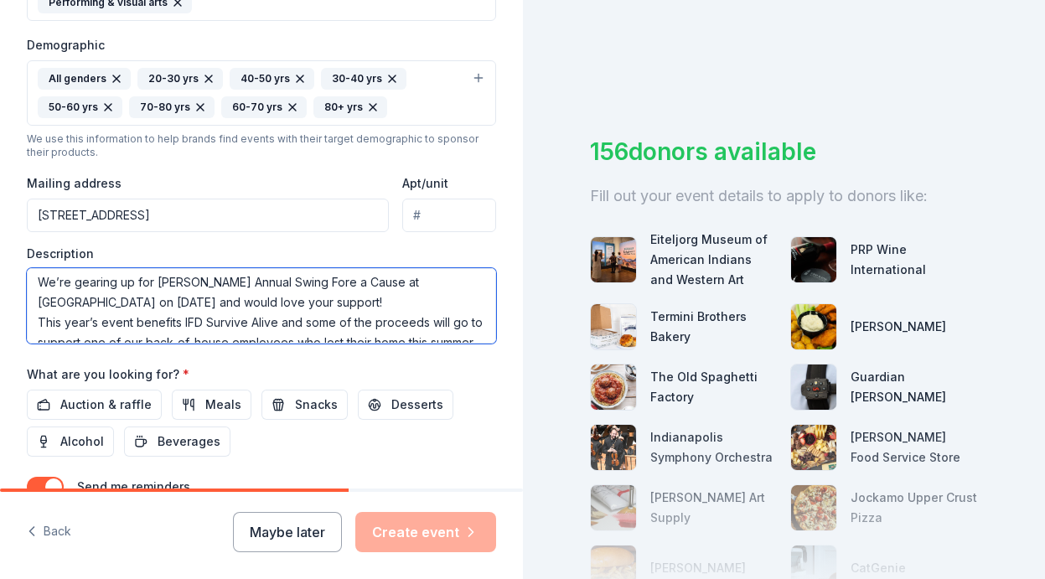
scroll to position [558, 0]
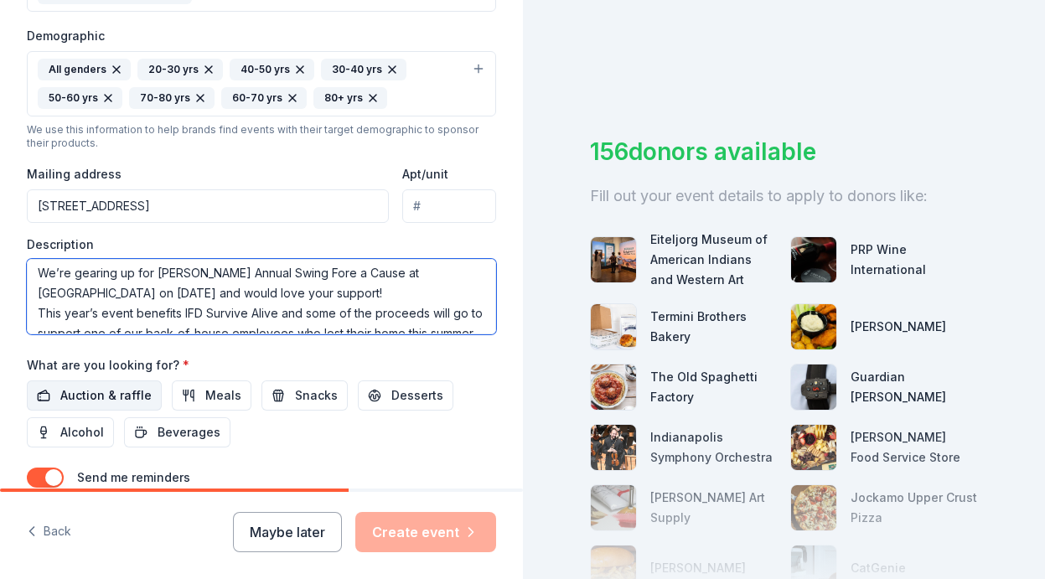
type textarea "We’re gearing up for [PERSON_NAME] Annual Swing Fore a Cause at [GEOGRAPHIC_DAT…"
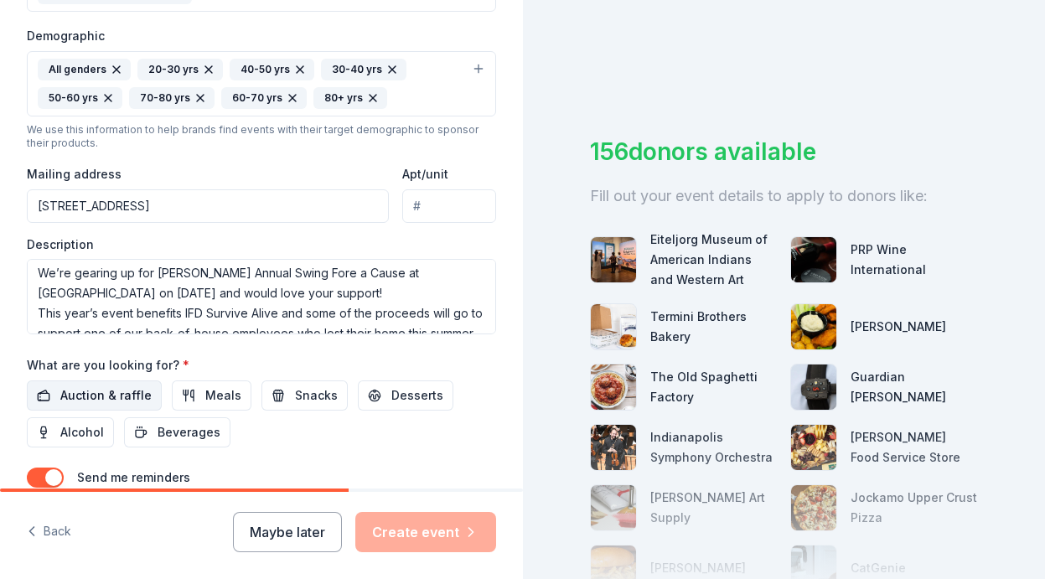
click at [98, 386] on span "Auction & raffle" at bounding box center [105, 396] width 91 height 20
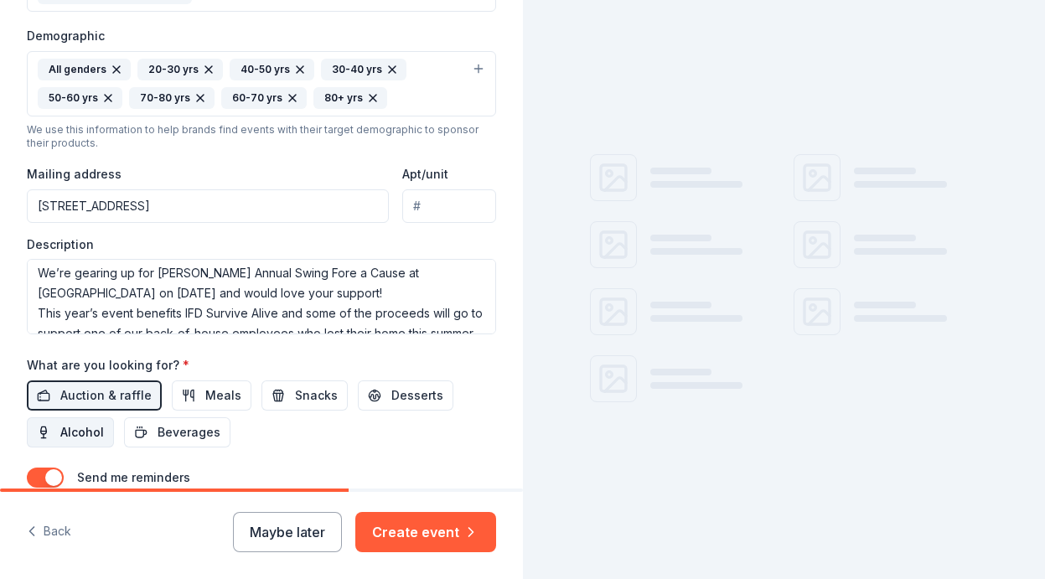
click at [92, 431] on span "Alcohol" at bounding box center [82, 433] width 44 height 20
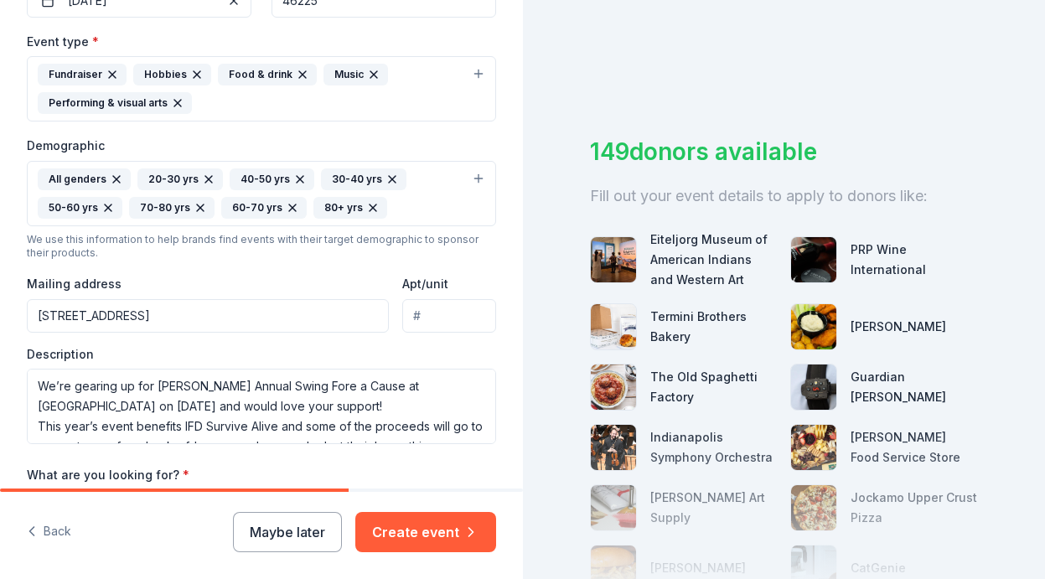
scroll to position [140, 0]
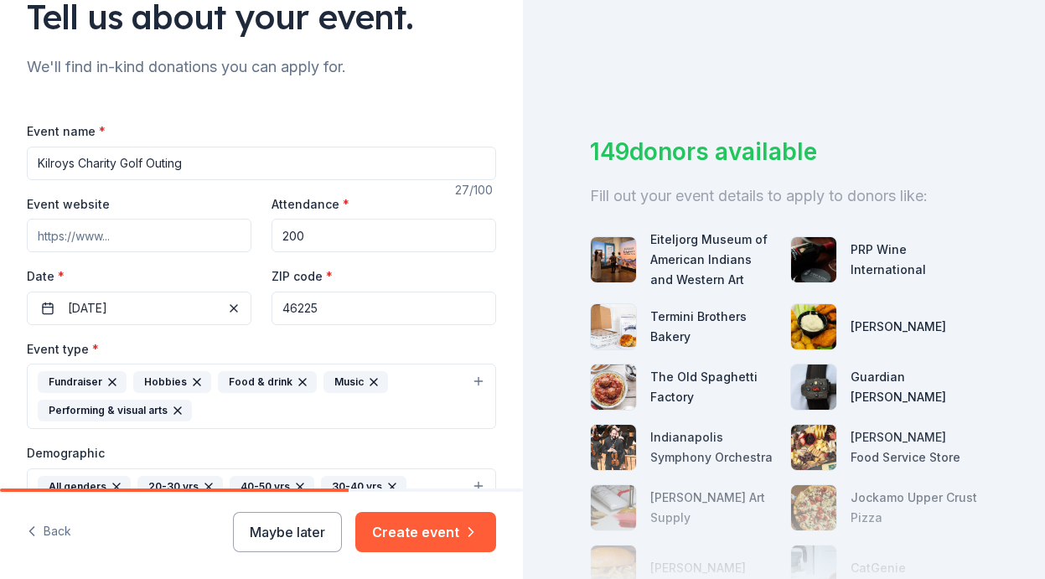
click at [194, 234] on input "Event website" at bounding box center [139, 236] width 225 height 34
drag, startPoint x: 171, startPoint y: 240, endPoint x: -29, endPoint y: 237, distance: 200.4
click at [0, 237] on html "Tell us about your event. We'll find in-kind donations you can apply for. Event…" at bounding box center [522, 289] width 1045 height 579
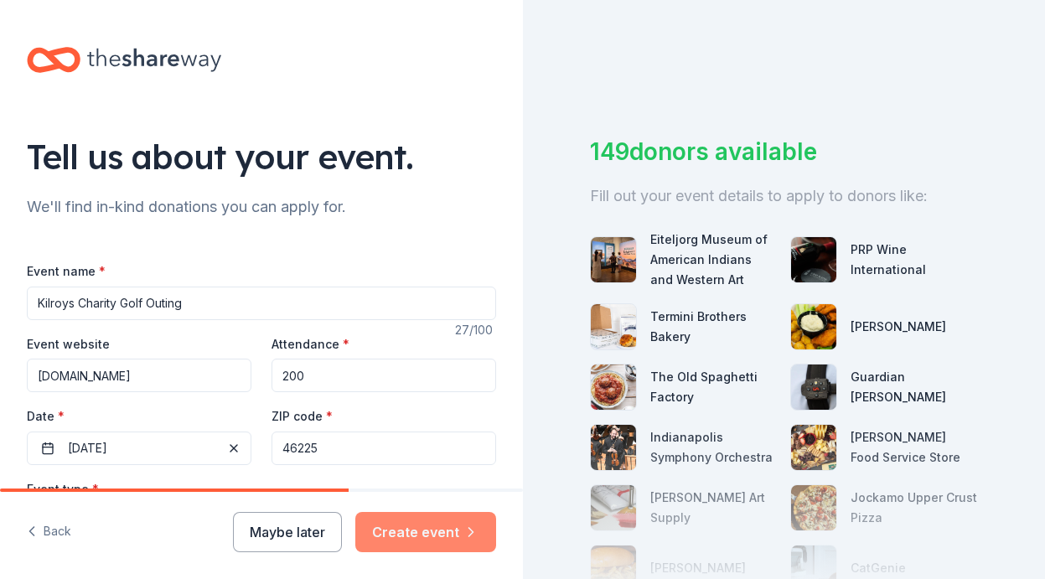
type input "[DOMAIN_NAME]"
click at [424, 537] on button "Create event" at bounding box center [425, 532] width 141 height 40
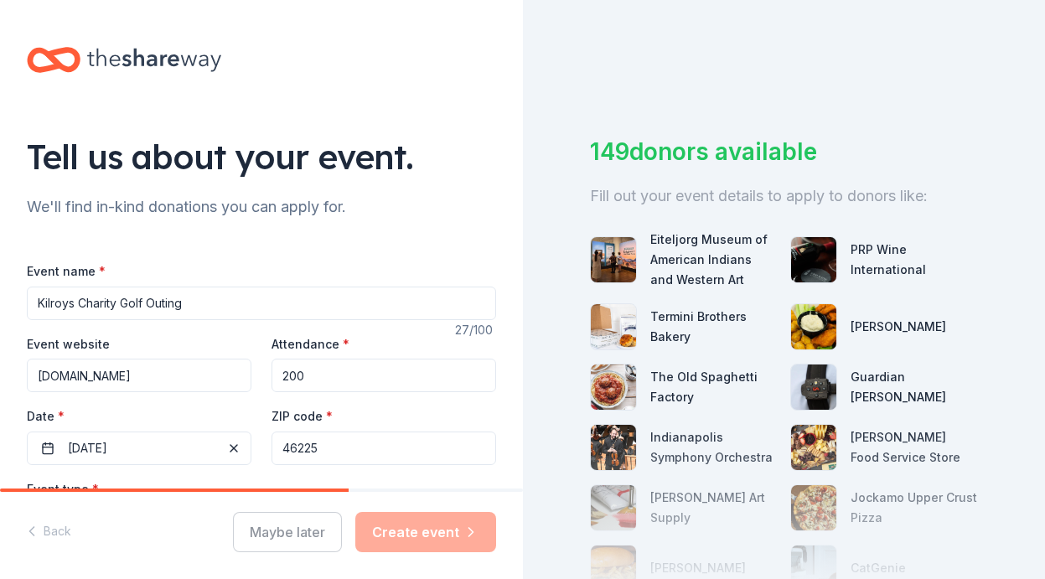
scroll to position [278, 0]
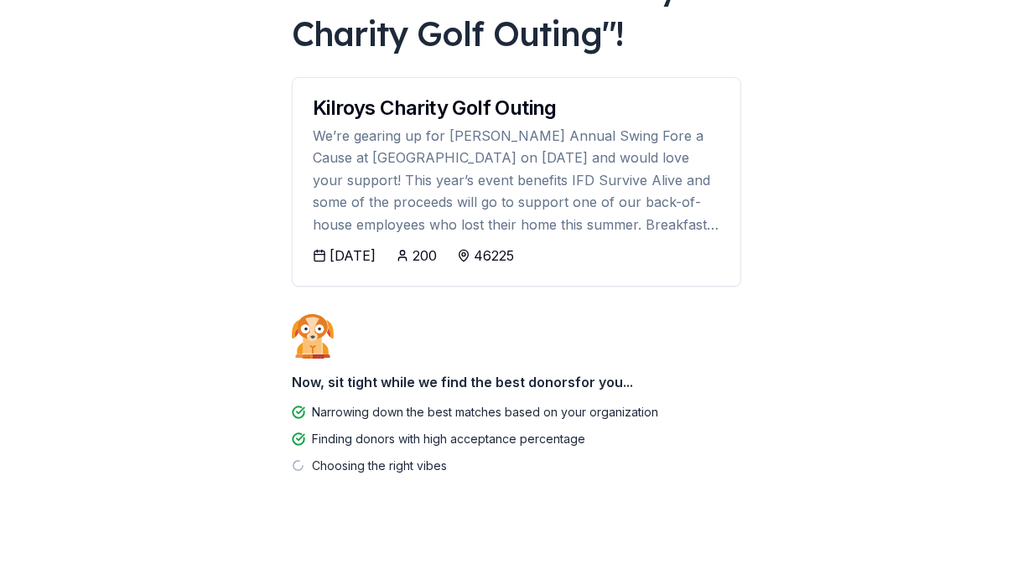
scroll to position [147, 0]
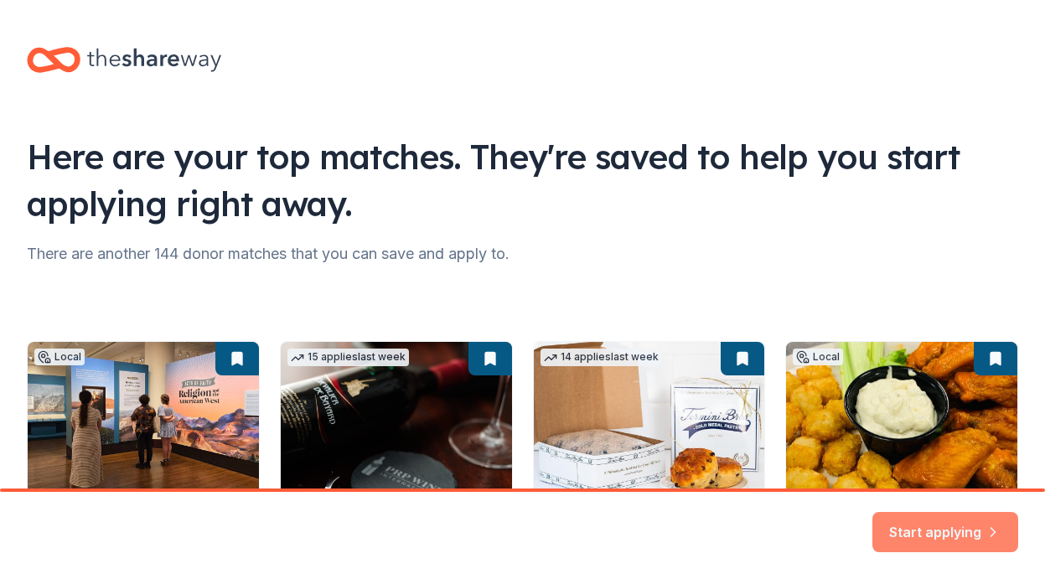
click at [906, 527] on button "Start applying" at bounding box center [946, 522] width 146 height 40
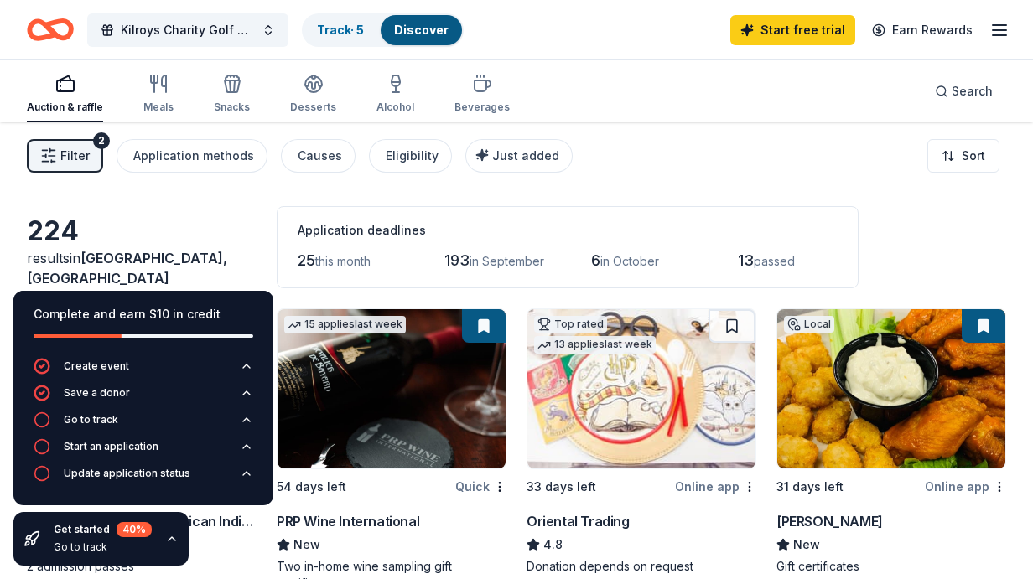
click at [173, 545] on icon "button" at bounding box center [171, 538] width 13 height 13
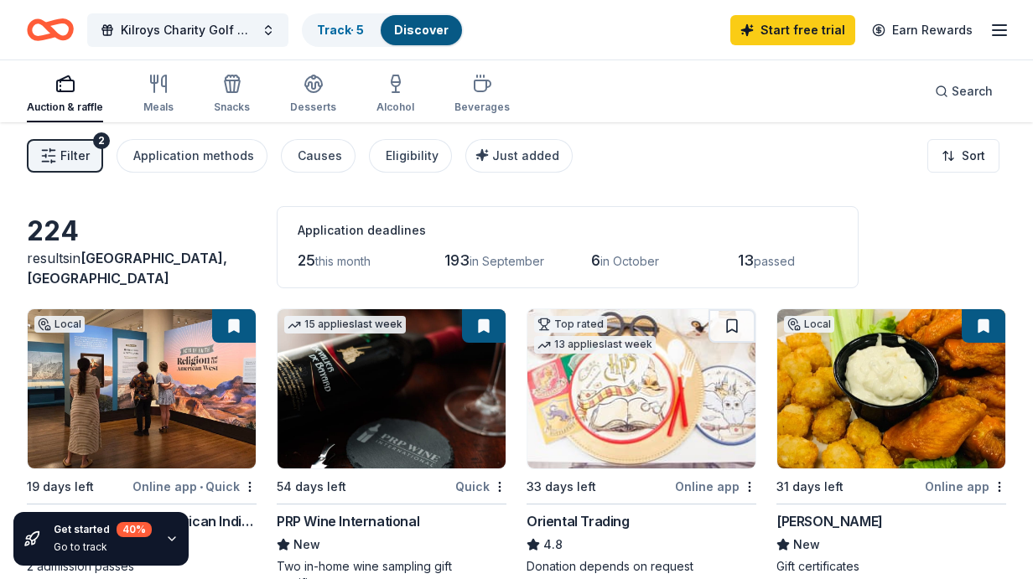
scroll to position [226, 0]
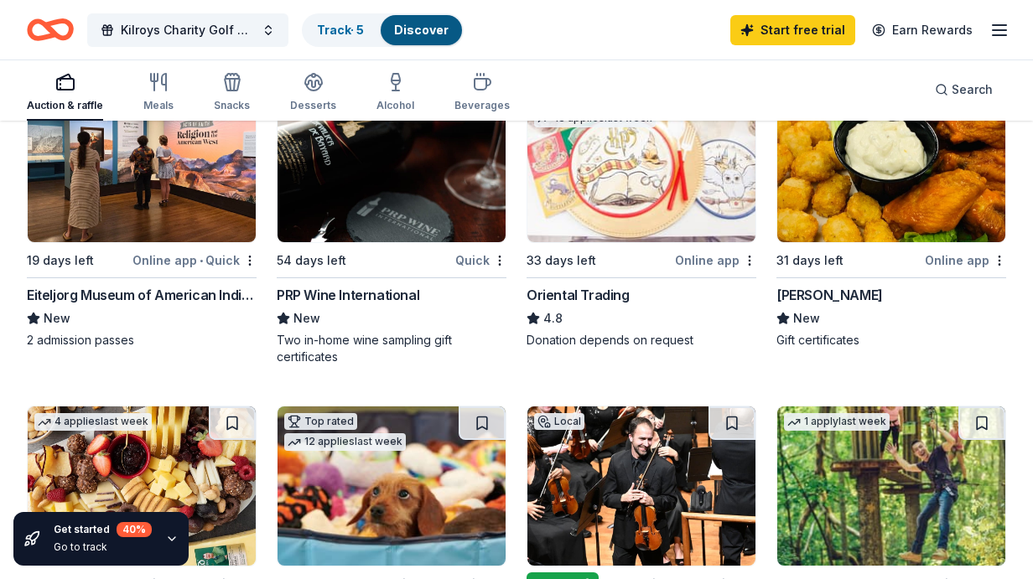
click at [372, 225] on img at bounding box center [392, 162] width 228 height 159
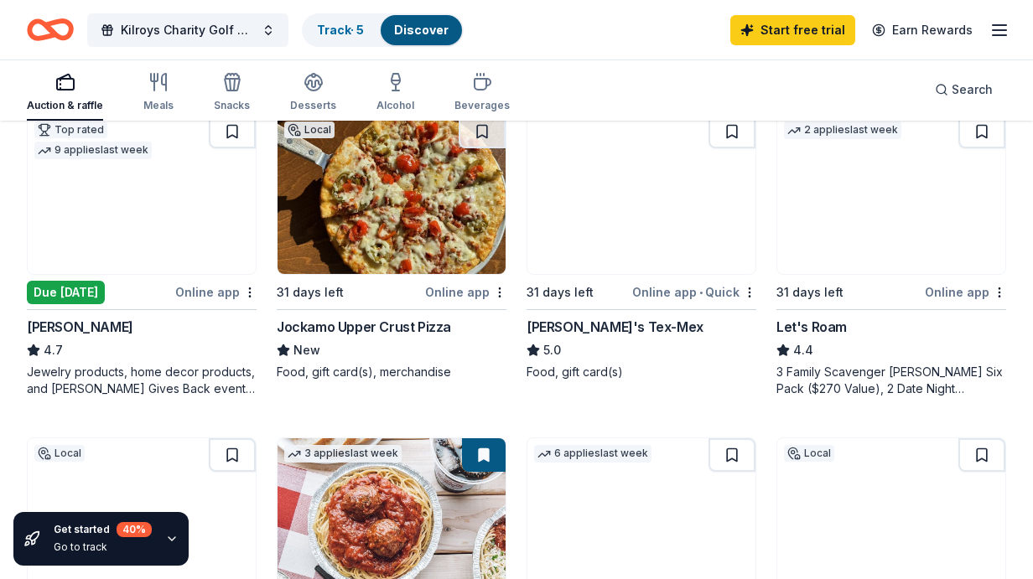
scroll to position [960, 0]
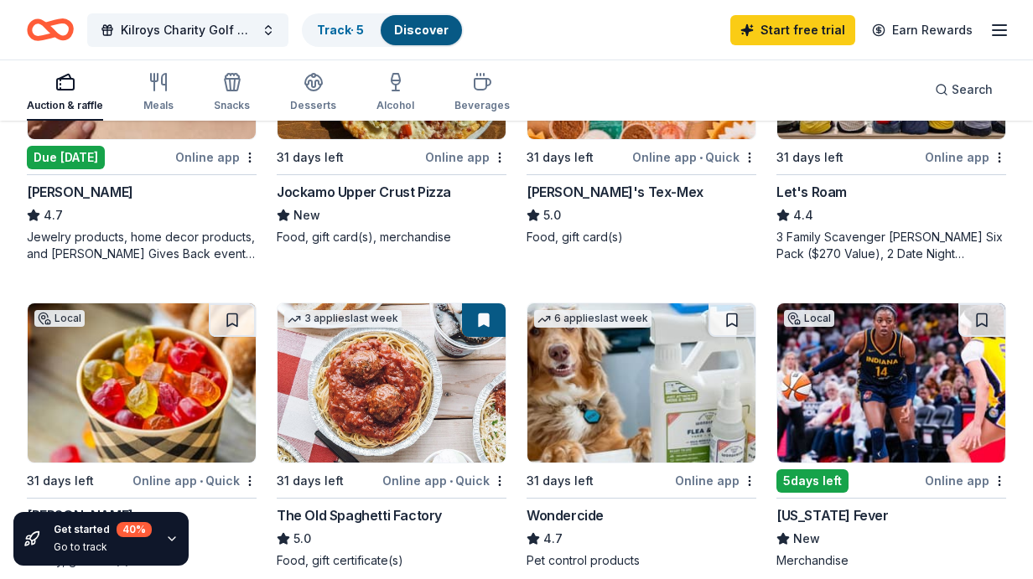
click at [861, 401] on img at bounding box center [891, 382] width 228 height 159
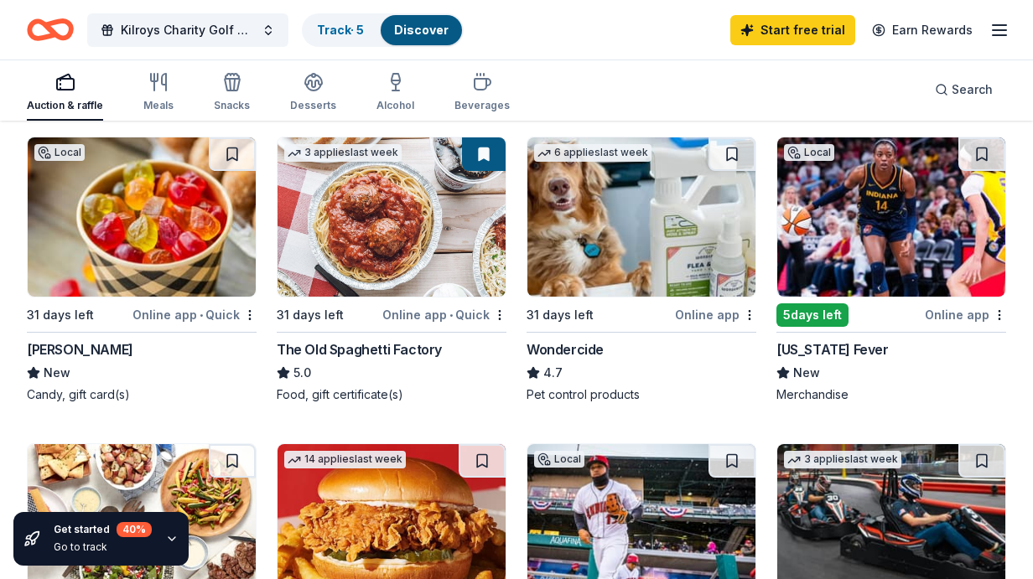
scroll to position [1372, 0]
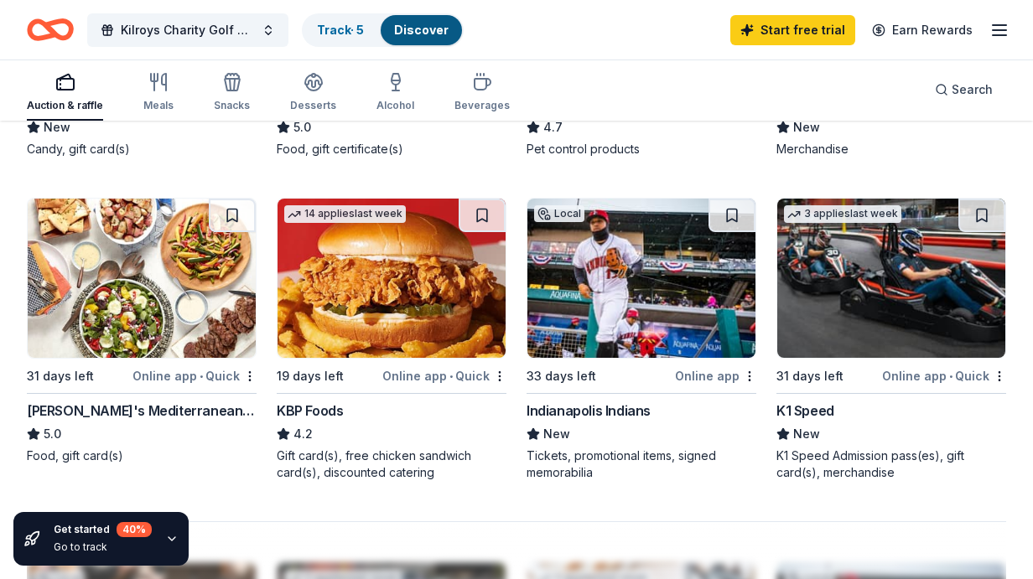
click at [827, 257] on img at bounding box center [891, 278] width 228 height 159
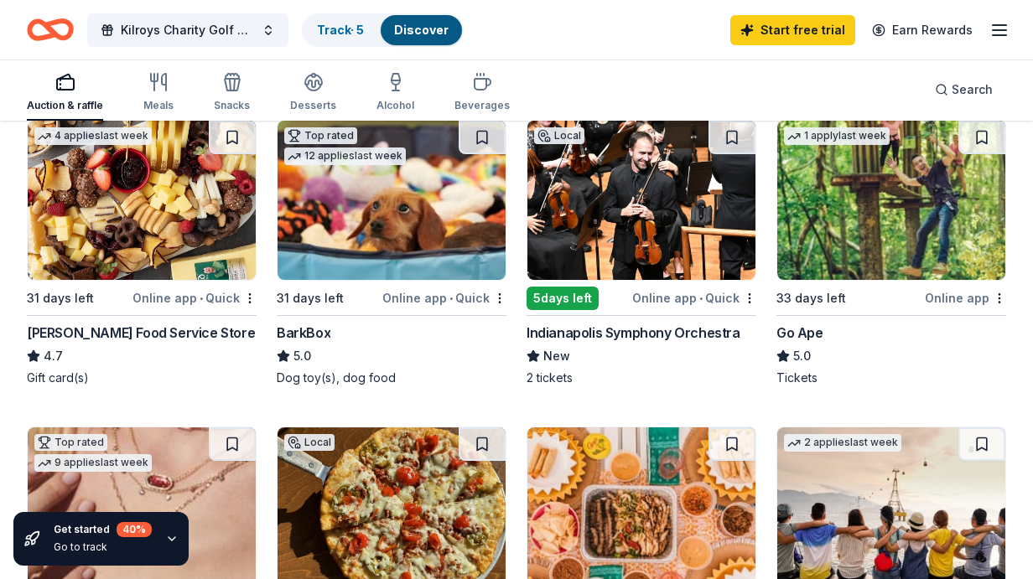
scroll to position [229, 0]
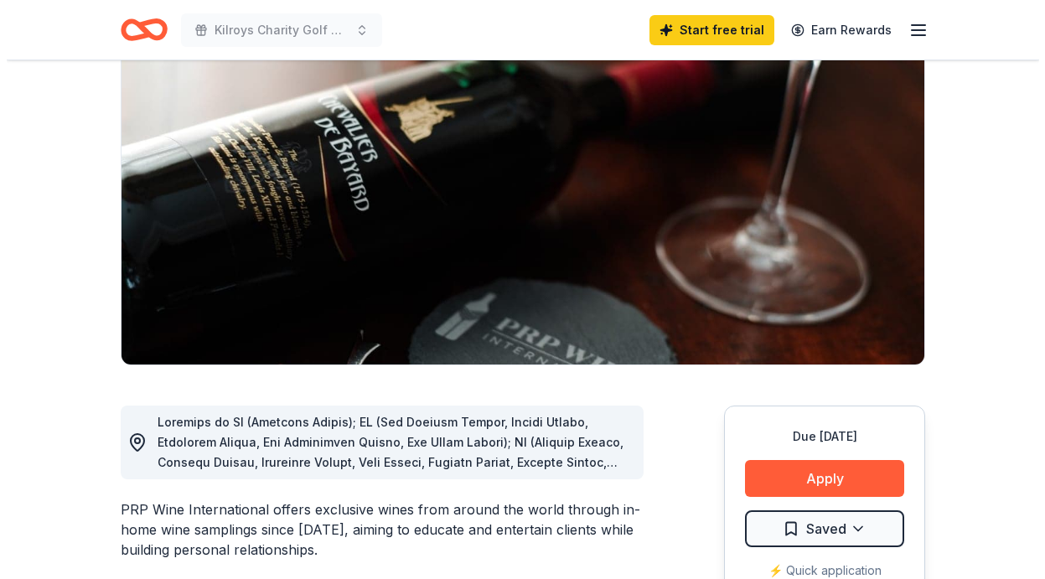
scroll to position [283, 0]
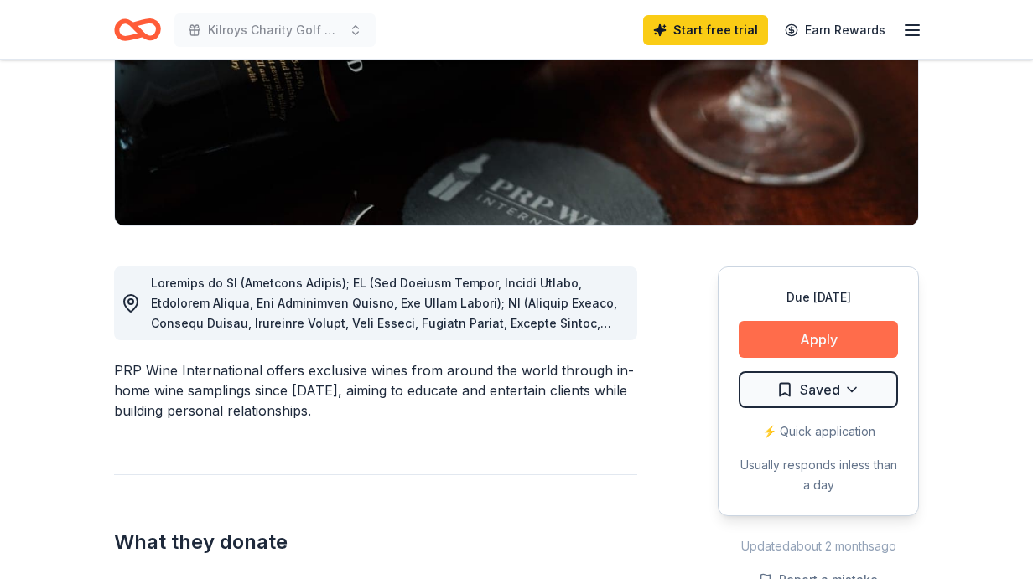
click at [845, 336] on button "Apply" at bounding box center [818, 339] width 159 height 37
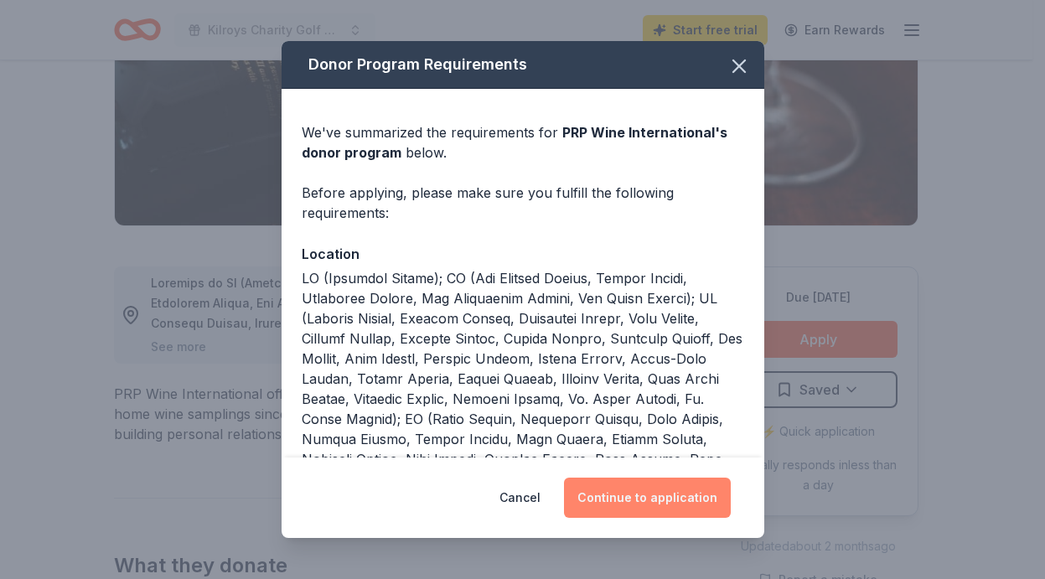
click at [677, 491] on button "Continue to application" at bounding box center [647, 498] width 167 height 40
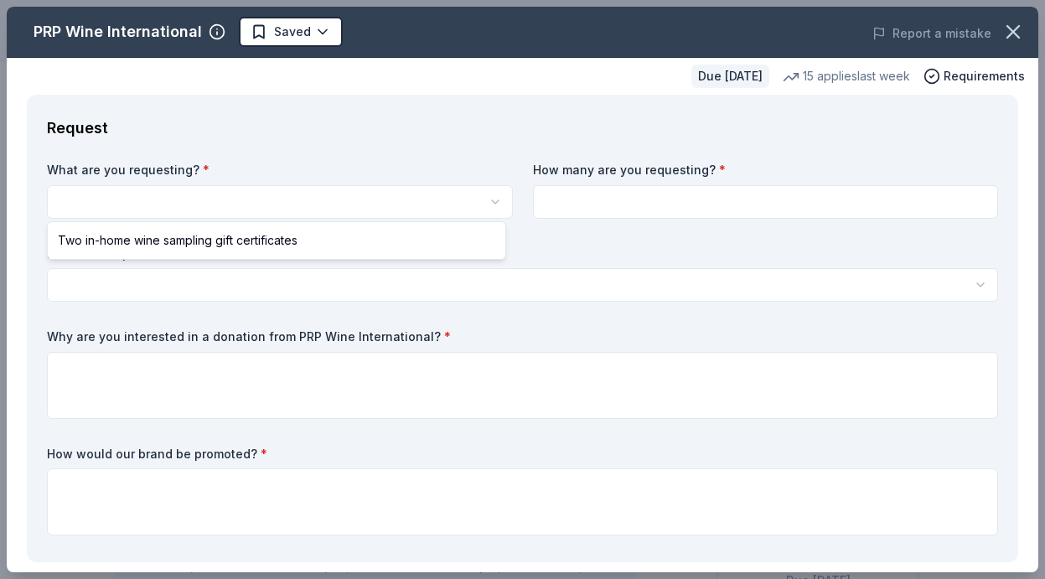
click at [342, 201] on html "Kilroys Charity Golf Outing Start free trial Earn Rewards Due [DATE] Share PRP …" at bounding box center [522, 289] width 1045 height 579
drag, startPoint x: 329, startPoint y: 239, endPoint x: 394, endPoint y: 142, distance: 117.2
click at [394, 142] on html "Kilroys Charity Golf Outing Saved Apply Due [DATE] Share PRP Wine International…" at bounding box center [522, 289] width 1045 height 579
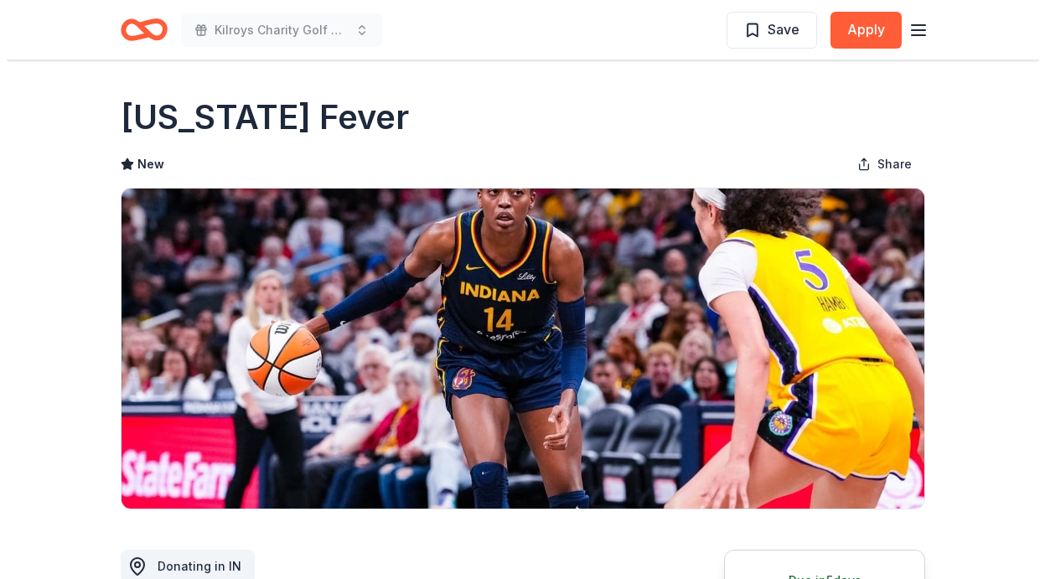
scroll to position [353, 0]
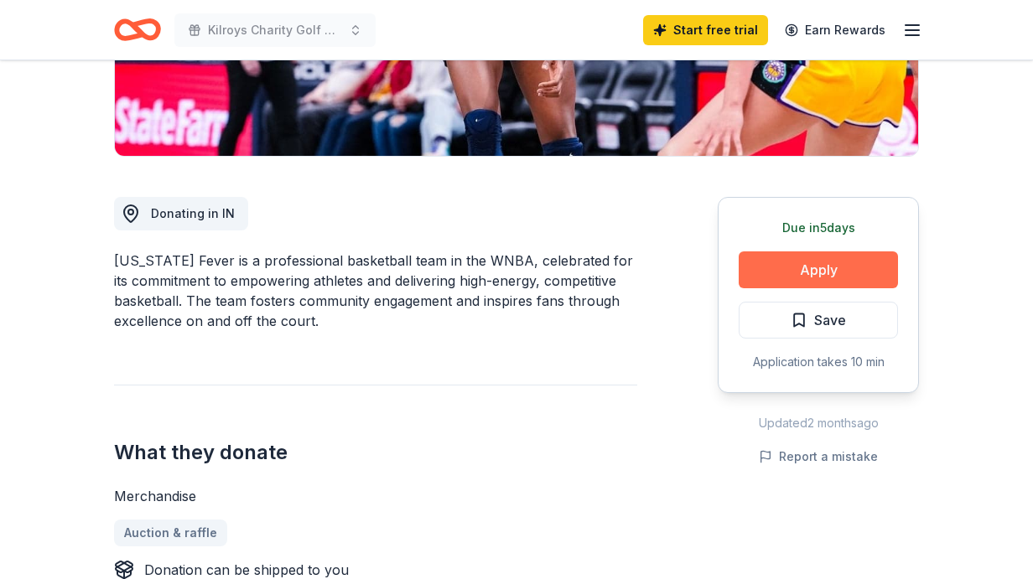
click at [825, 264] on button "Apply" at bounding box center [818, 270] width 159 height 37
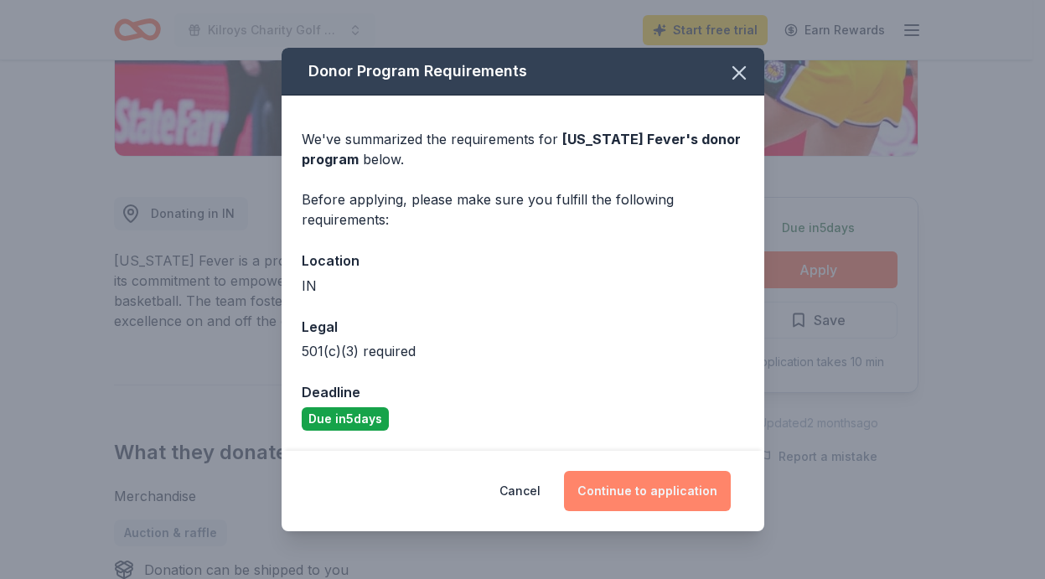
click at [618, 488] on button "Continue to application" at bounding box center [647, 491] width 167 height 40
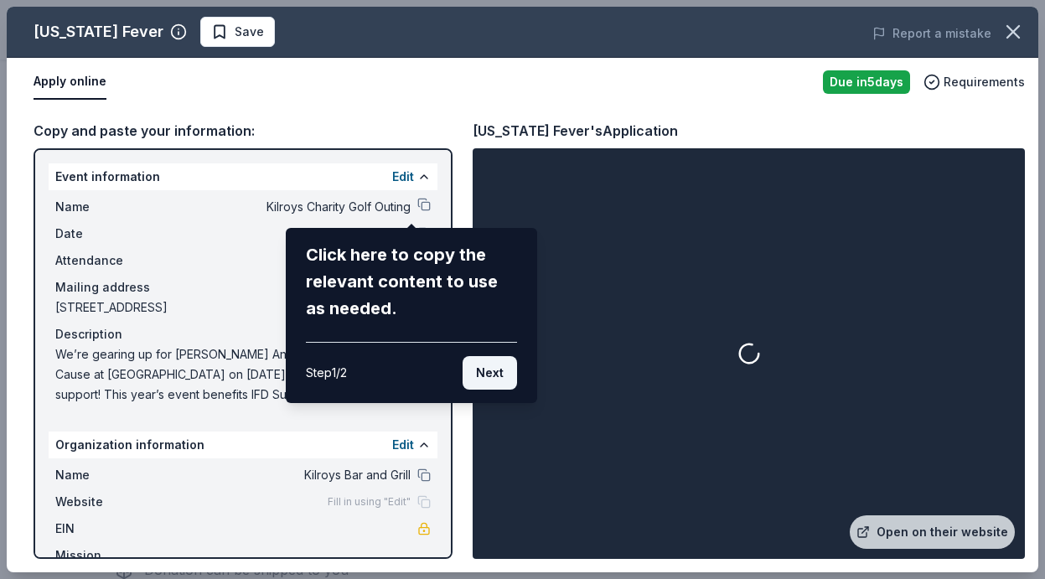
click at [490, 371] on button "Next" at bounding box center [490, 373] width 54 height 34
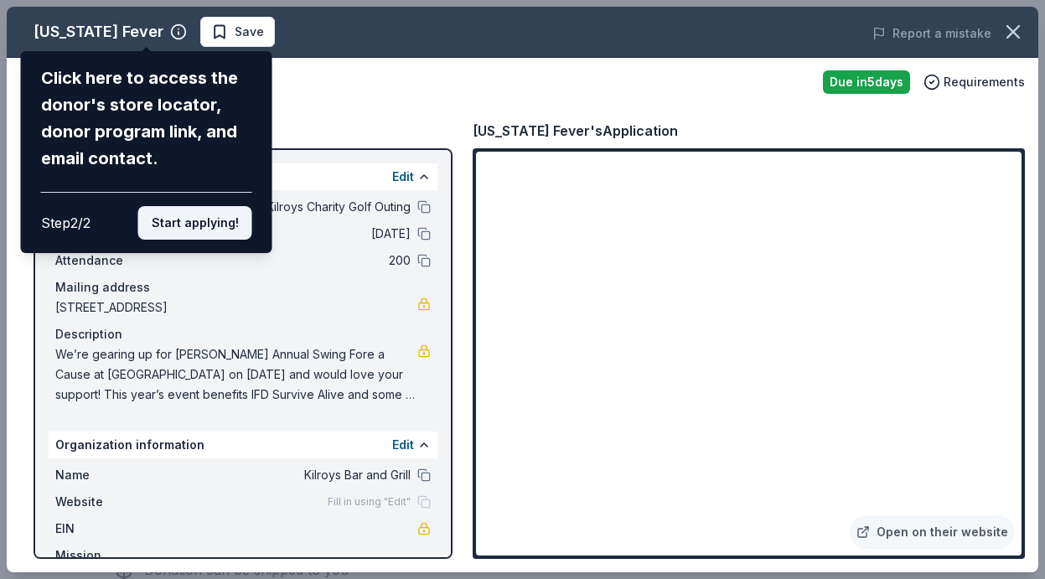
click at [236, 206] on button "Start applying!" at bounding box center [195, 223] width 114 height 34
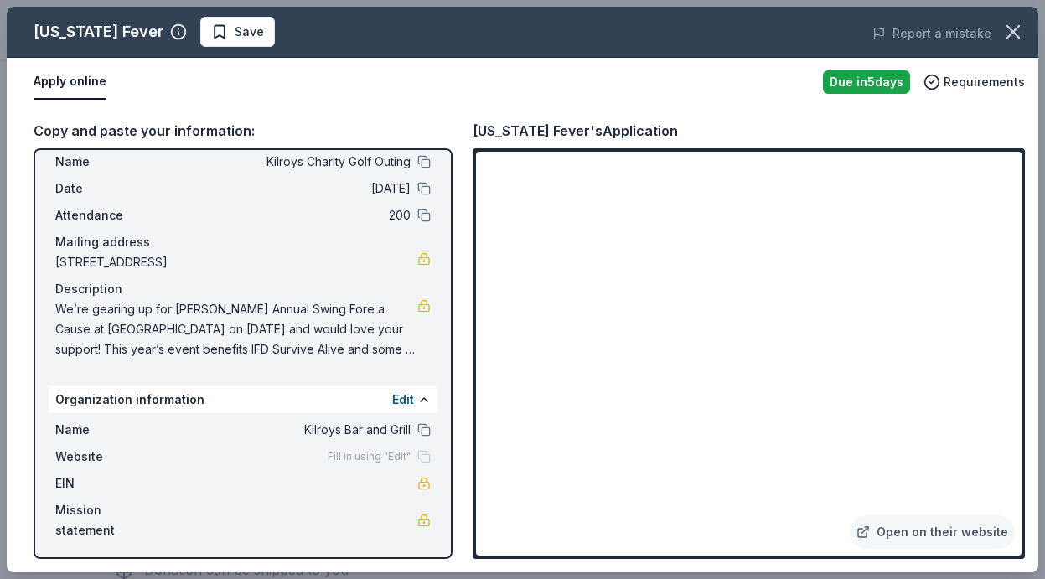
scroll to position [0, 0]
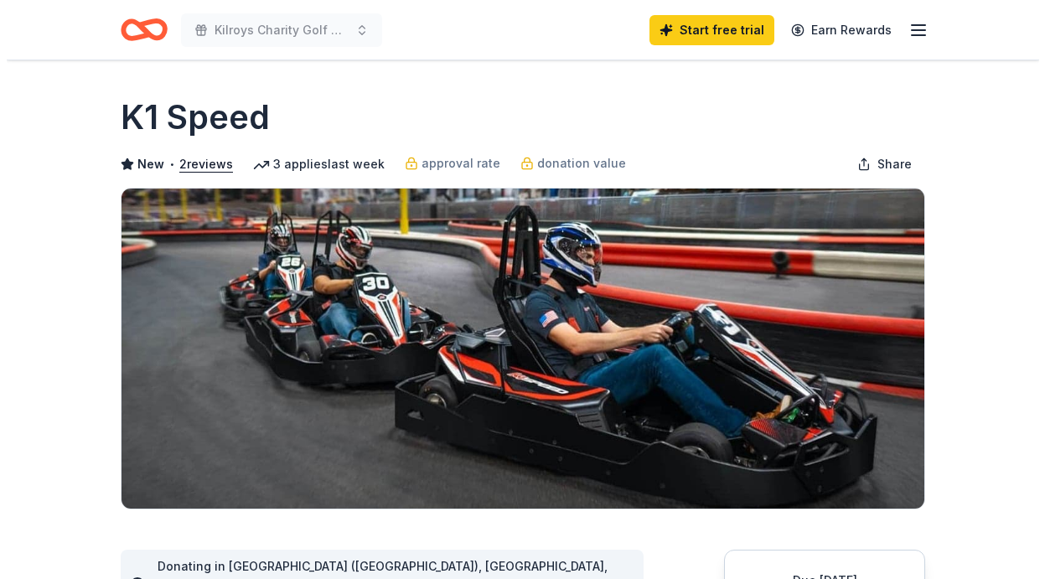
scroll to position [298, 0]
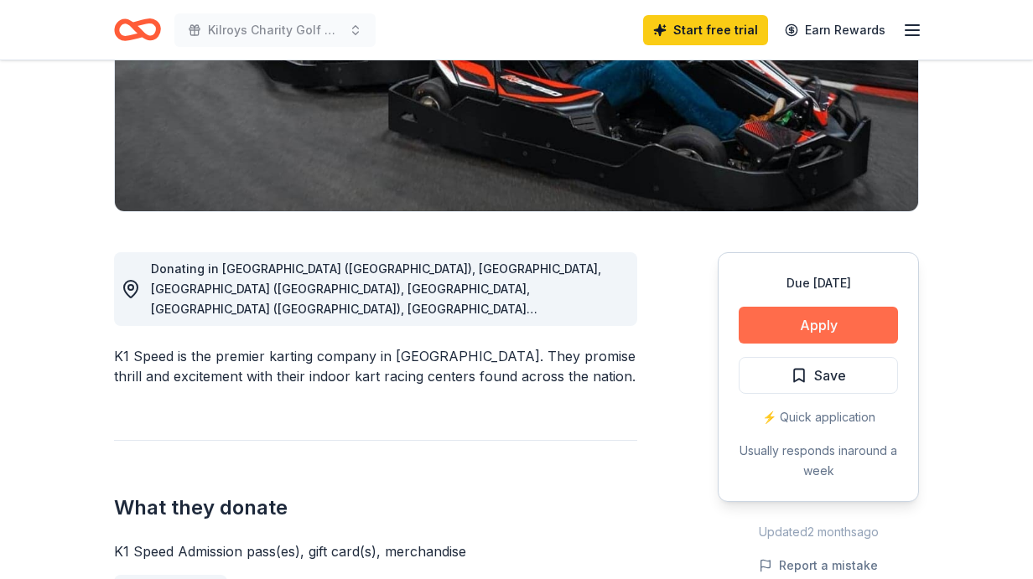
click at [790, 307] on button "Apply" at bounding box center [818, 325] width 159 height 37
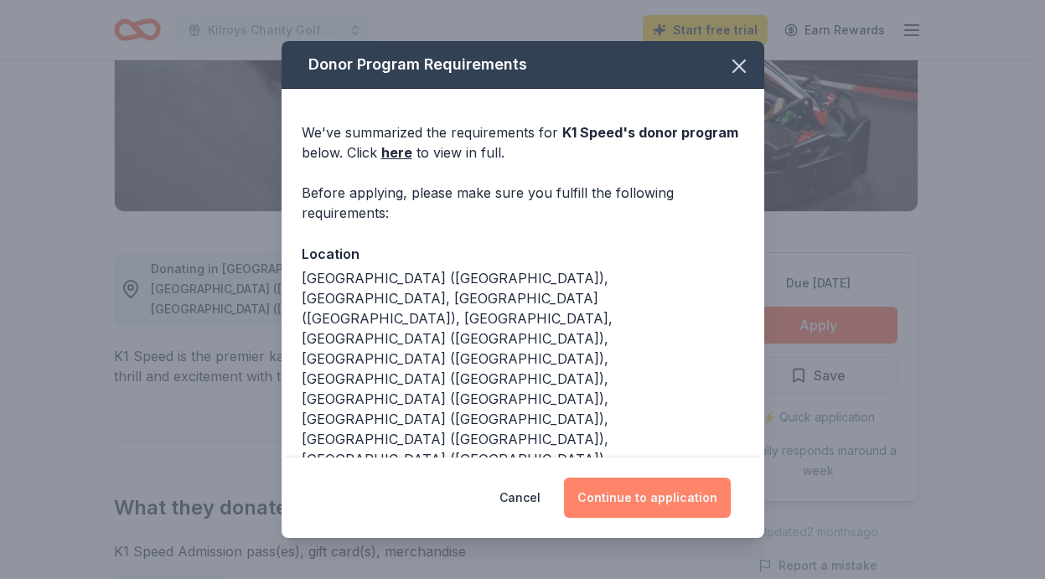
click at [631, 498] on button "Continue to application" at bounding box center [647, 498] width 167 height 40
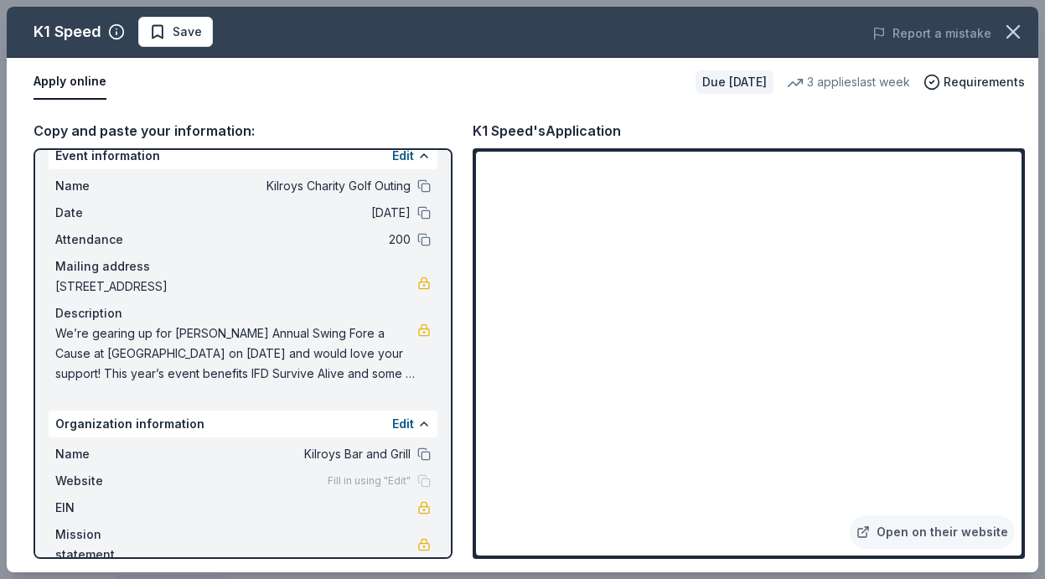
scroll to position [45, 0]
